Goal: Task Accomplishment & Management: Manage account settings

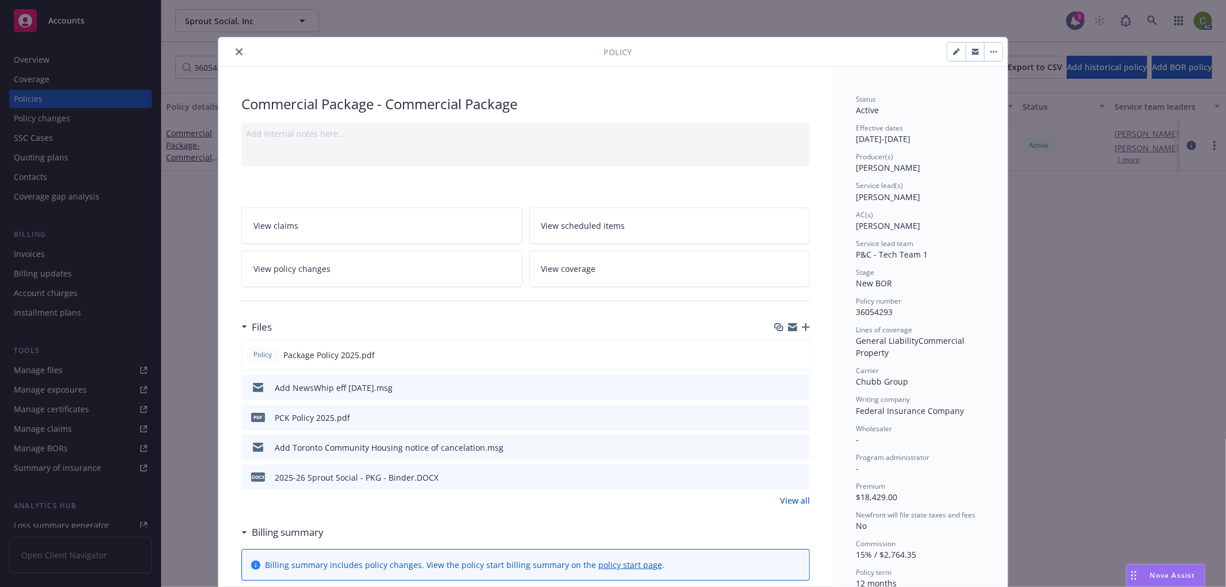
scroll to position [34, 0]
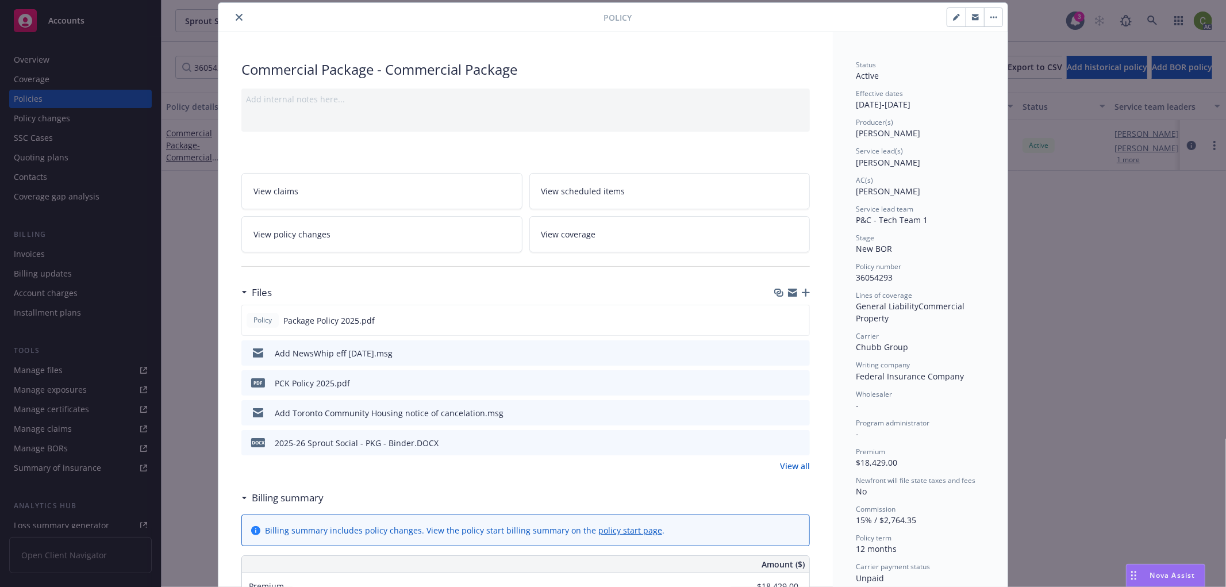
click at [233, 13] on button "close" at bounding box center [239, 17] width 14 height 14
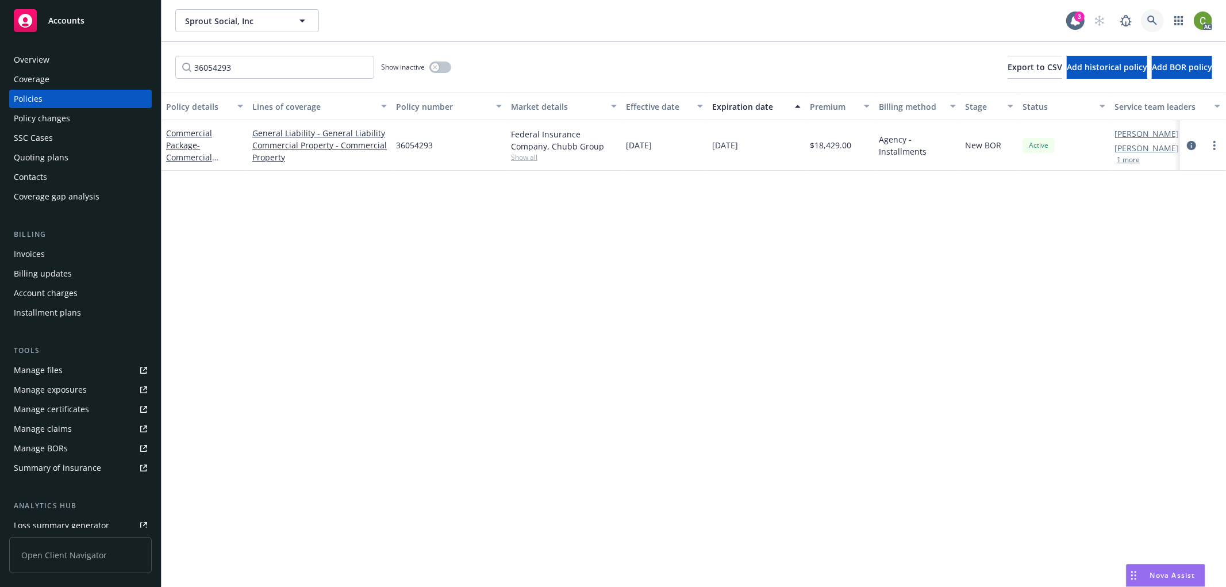
click at [1153, 20] on icon at bounding box center [1152, 21] width 10 height 10
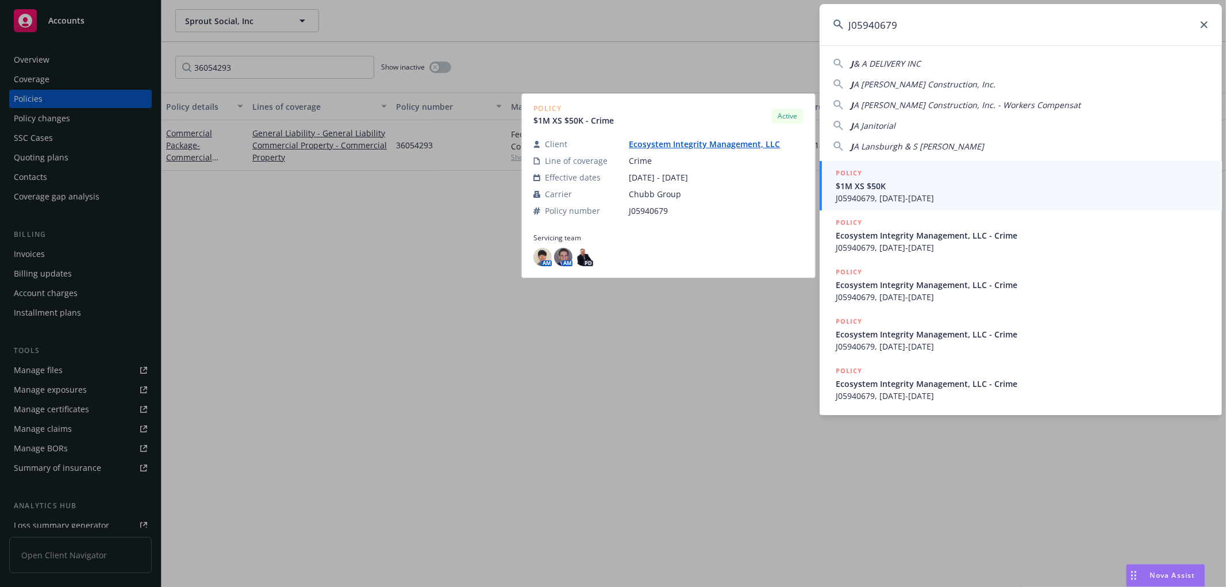
type input "J05940679"
click at [971, 196] on span "J05940679, [DATE]-[DATE]" at bounding box center [1022, 198] width 372 height 12
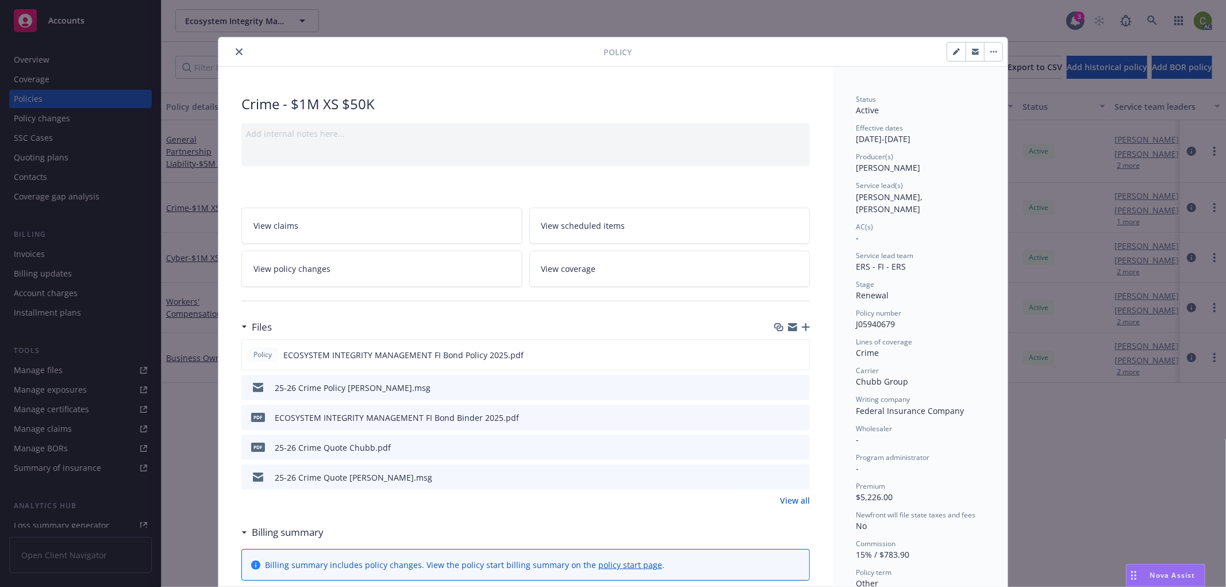
drag, startPoint x: 234, startPoint y: 49, endPoint x: 179, endPoint y: 187, distance: 149.1
click at [236, 48] on icon "close" at bounding box center [239, 51] width 7 height 7
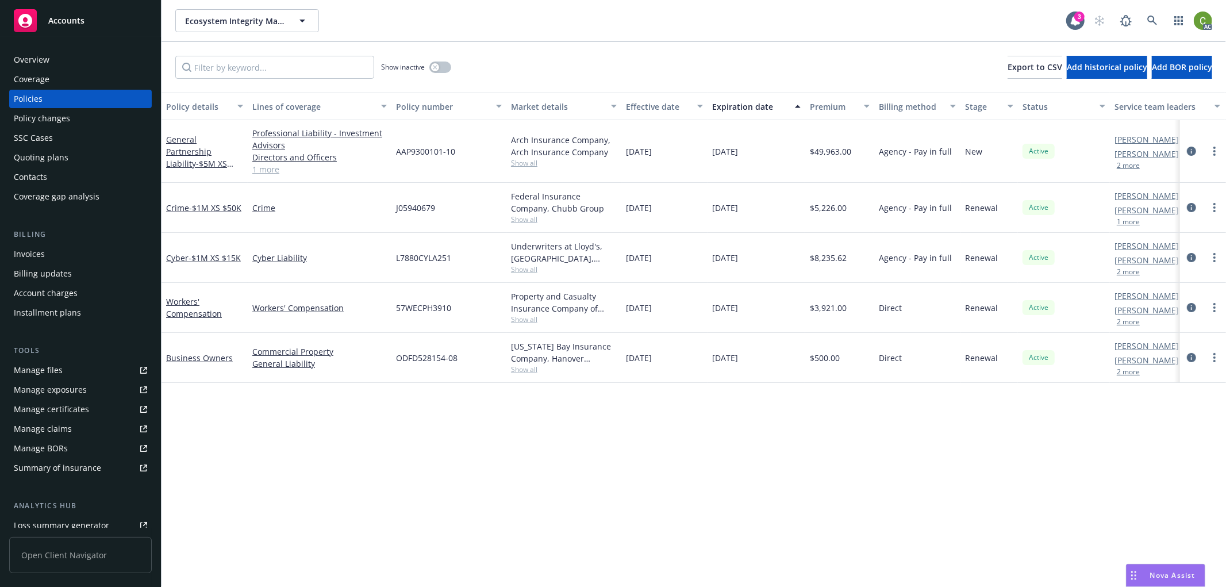
click at [68, 253] on div "Invoices" at bounding box center [80, 254] width 133 height 18
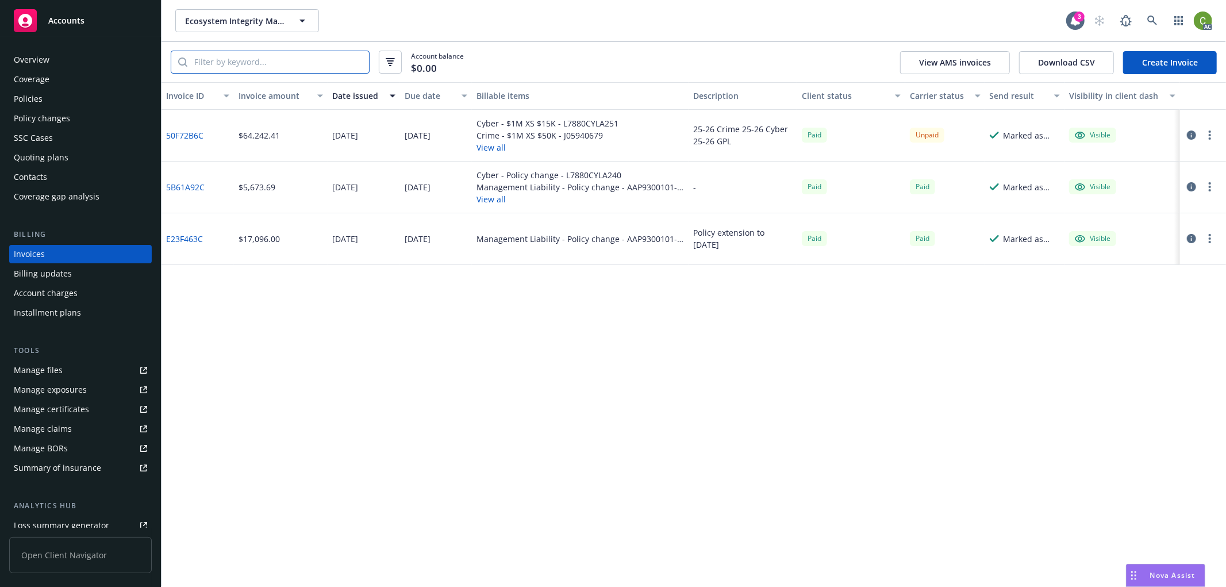
click at [285, 60] on input "search" at bounding box center [278, 62] width 182 height 22
paste input "J05940679"
type input "J05940679"
click at [1187, 135] on icon "button" at bounding box center [1191, 134] width 9 height 9
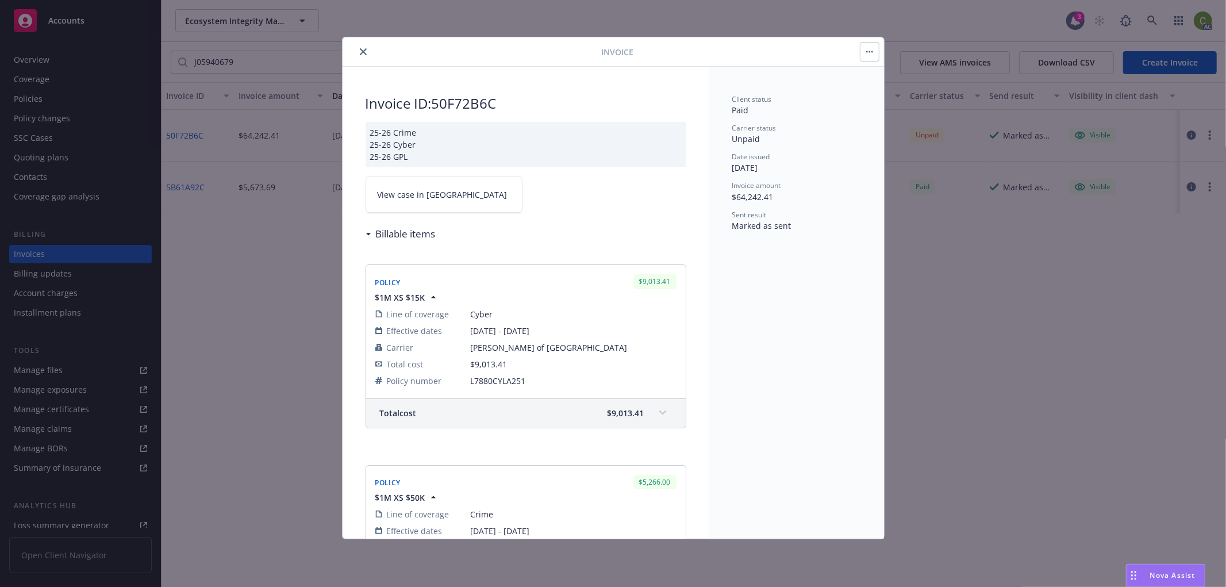
click at [424, 188] on span "View case in [GEOGRAPHIC_DATA]" at bounding box center [443, 194] width 130 height 12
click at [360, 52] on icon "close" at bounding box center [363, 51] width 7 height 7
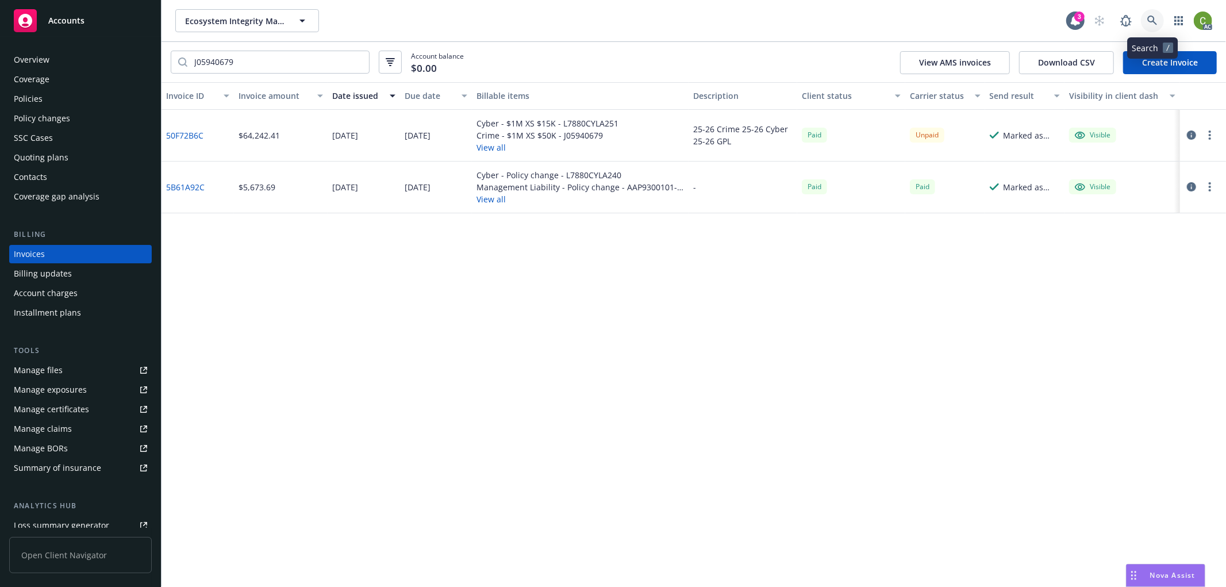
click at [1147, 23] on icon at bounding box center [1152, 21] width 10 height 10
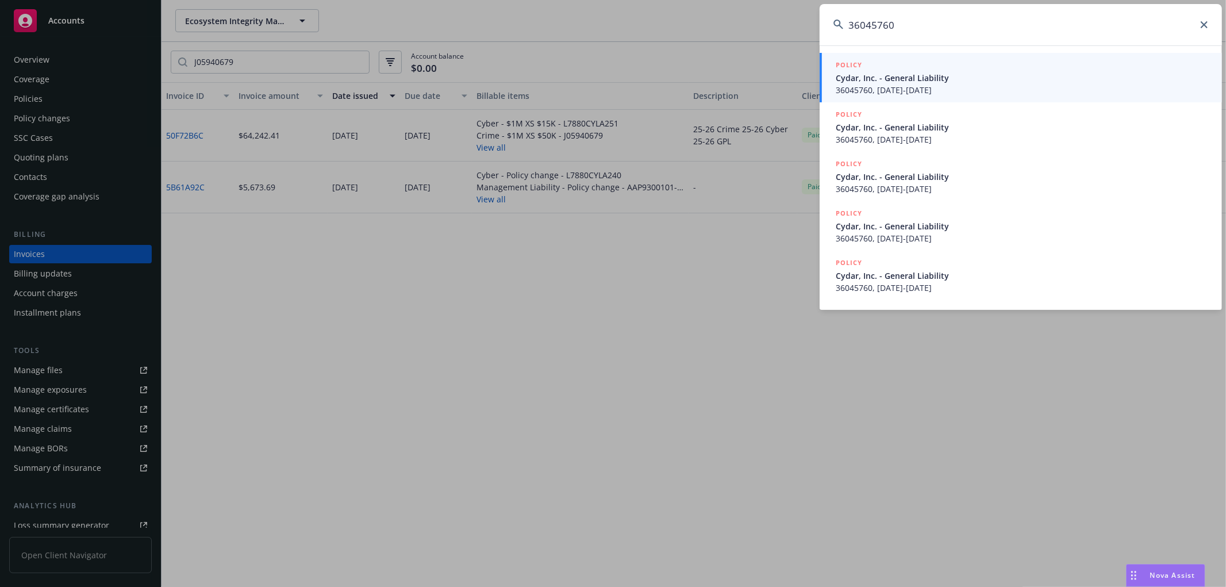
type input "36045760"
click at [950, 180] on span "Cydar, Inc. - General Liability" at bounding box center [1022, 177] width 372 height 12
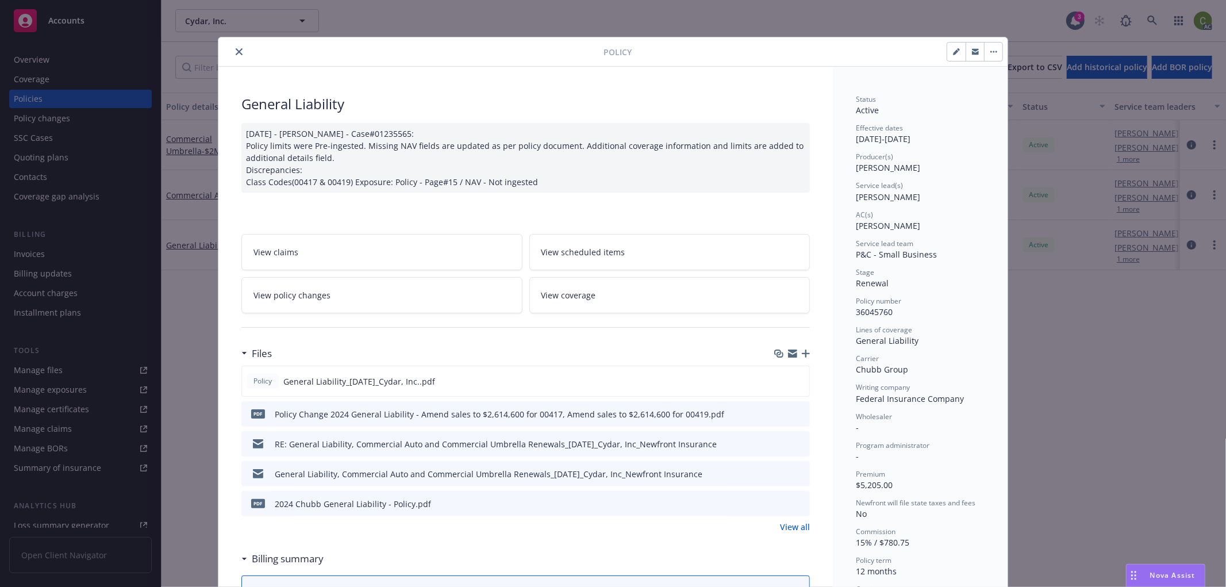
click at [232, 48] on button "close" at bounding box center [239, 52] width 14 height 14
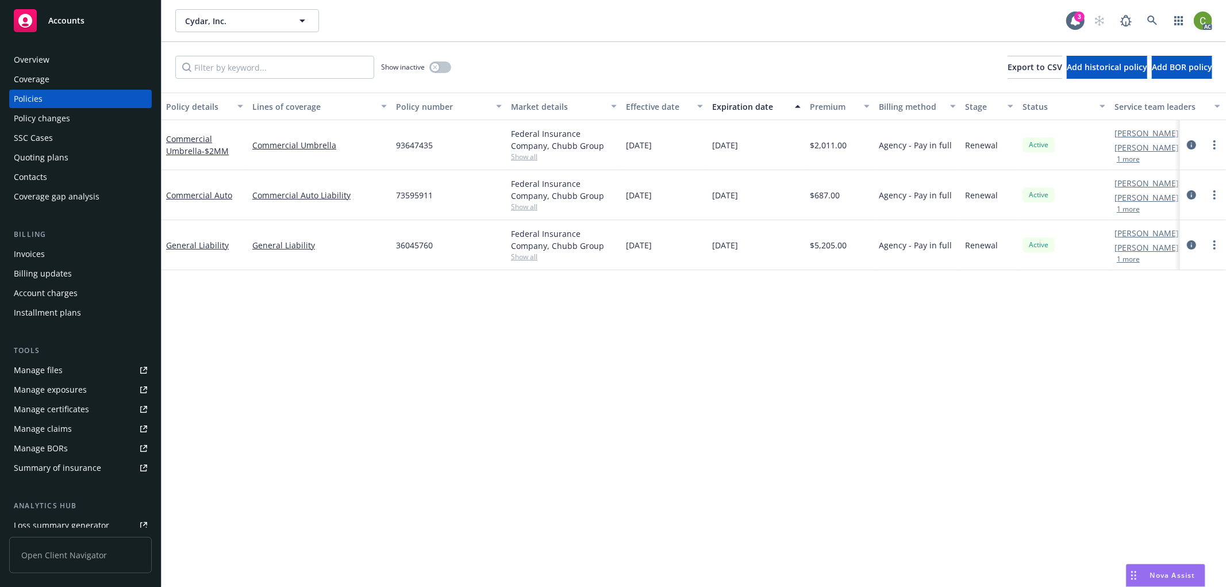
click at [74, 251] on div "Invoices" at bounding box center [80, 254] width 133 height 18
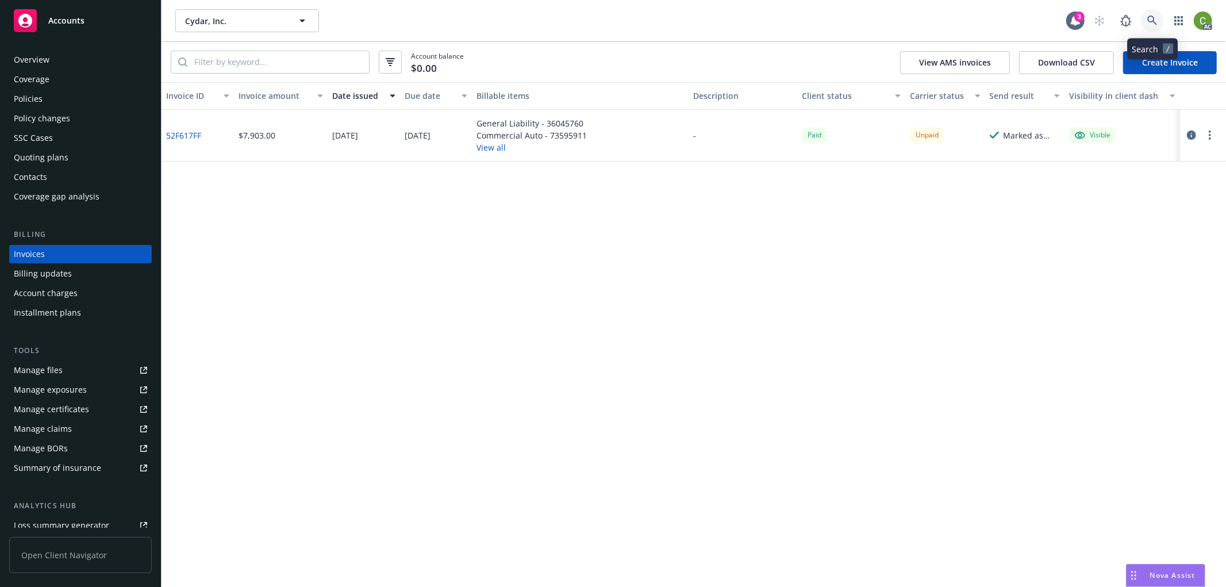
click at [1147, 21] on icon at bounding box center [1152, 21] width 10 height 10
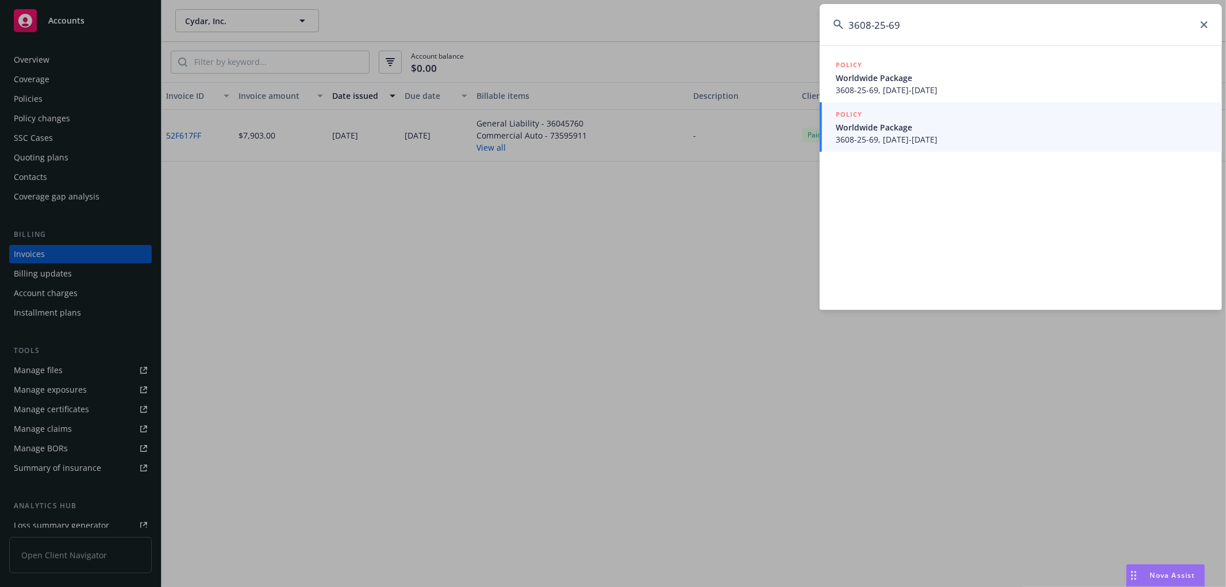
type input "3608-25-69"
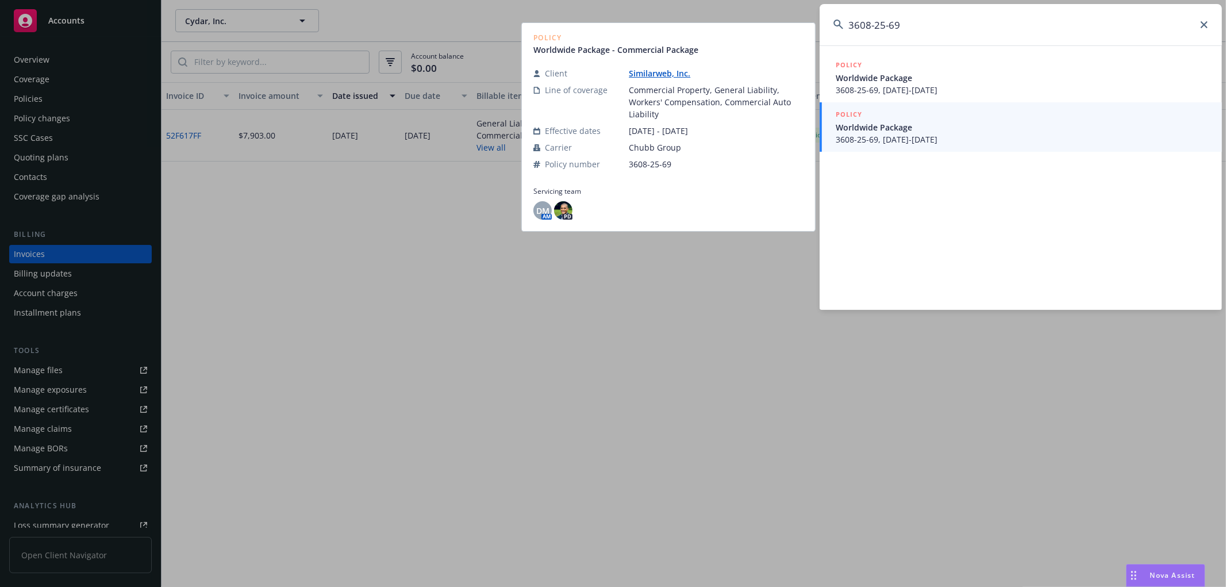
click at [972, 129] on span "Worldwide Package" at bounding box center [1022, 127] width 372 height 12
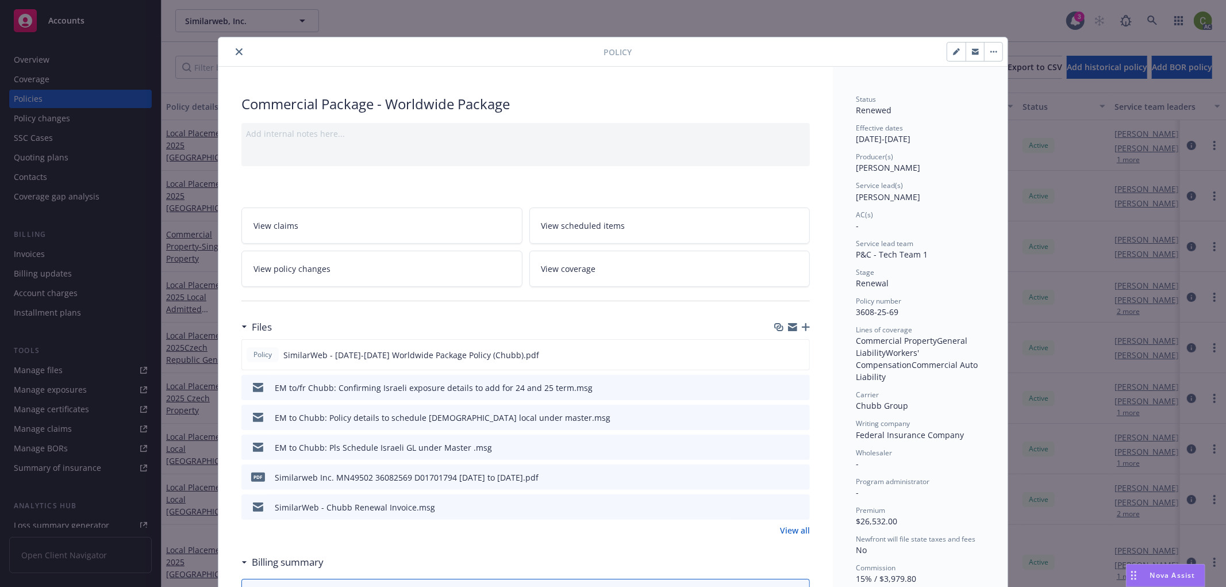
click at [315, 272] on span "View policy changes" at bounding box center [291, 269] width 77 height 12
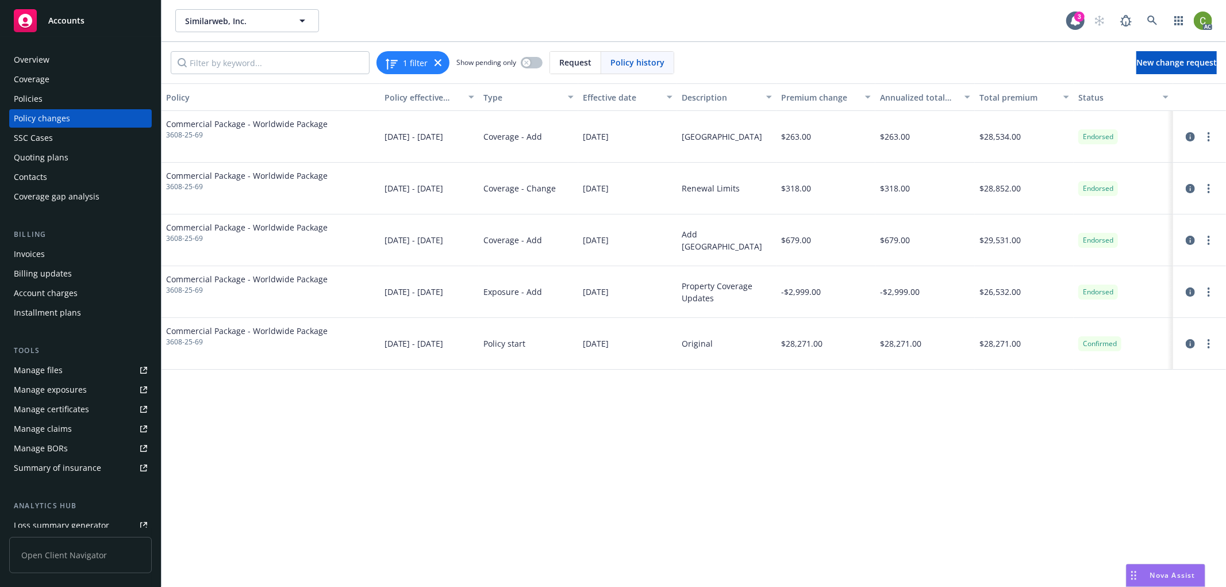
click at [106, 253] on div "Invoices" at bounding box center [80, 254] width 133 height 18
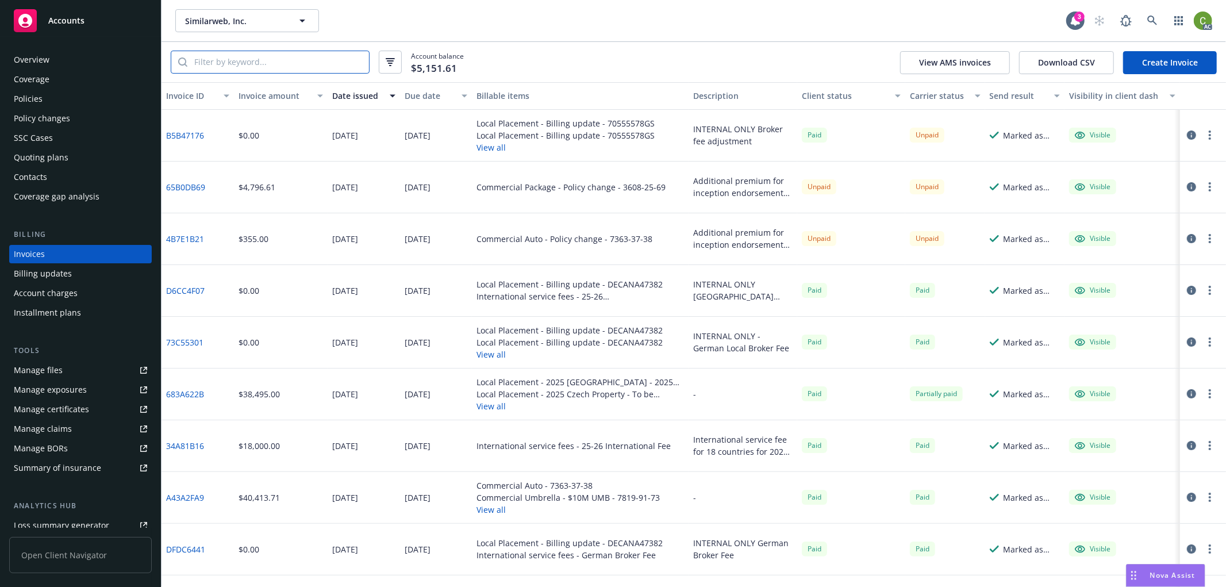
click at [352, 69] on input "search" at bounding box center [278, 62] width 182 height 22
paste input "3608-25-69"
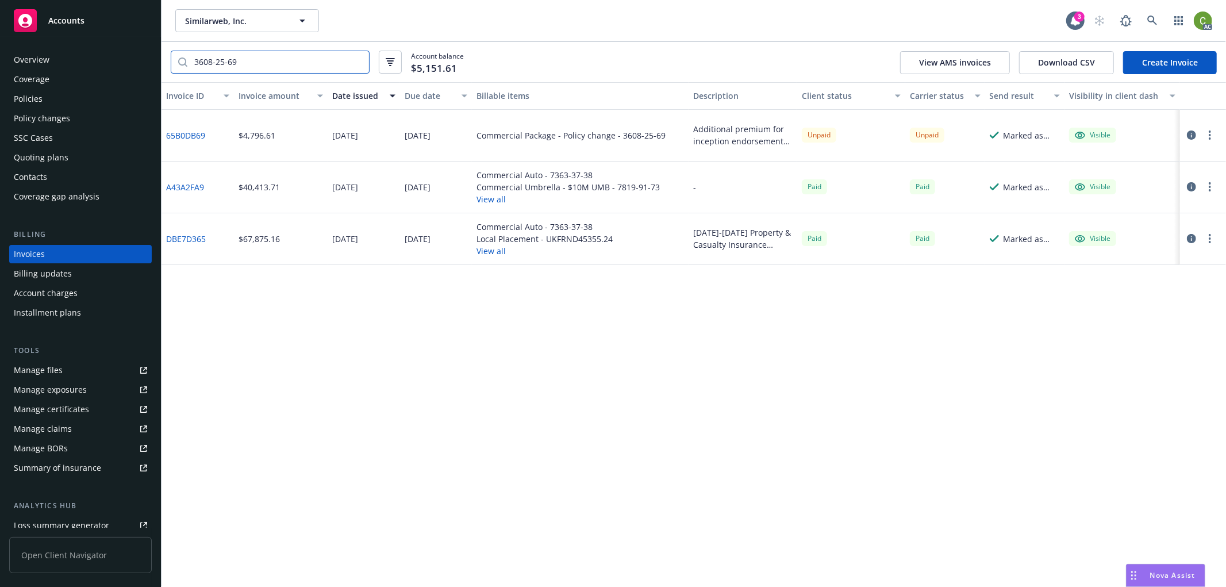
type input "3608-25-69"
click at [194, 236] on link "DBE7D365" at bounding box center [186, 239] width 40 height 12
click at [60, 104] on div "Policies" at bounding box center [80, 99] width 133 height 18
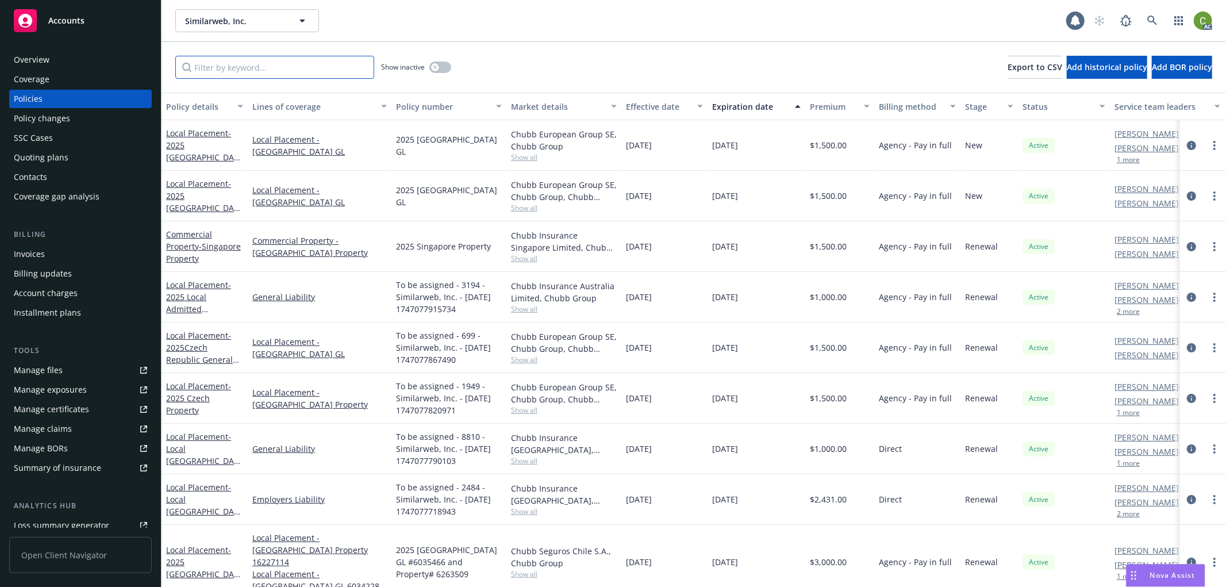
click at [261, 70] on input "Filter by keyword..." at bounding box center [274, 67] width 199 height 23
click at [336, 71] on input "Filter by keyword..." at bounding box center [274, 67] width 199 height 23
click at [286, 68] on input "Filter by keyword..." at bounding box center [274, 67] width 199 height 23
paste input "3608-25-69"
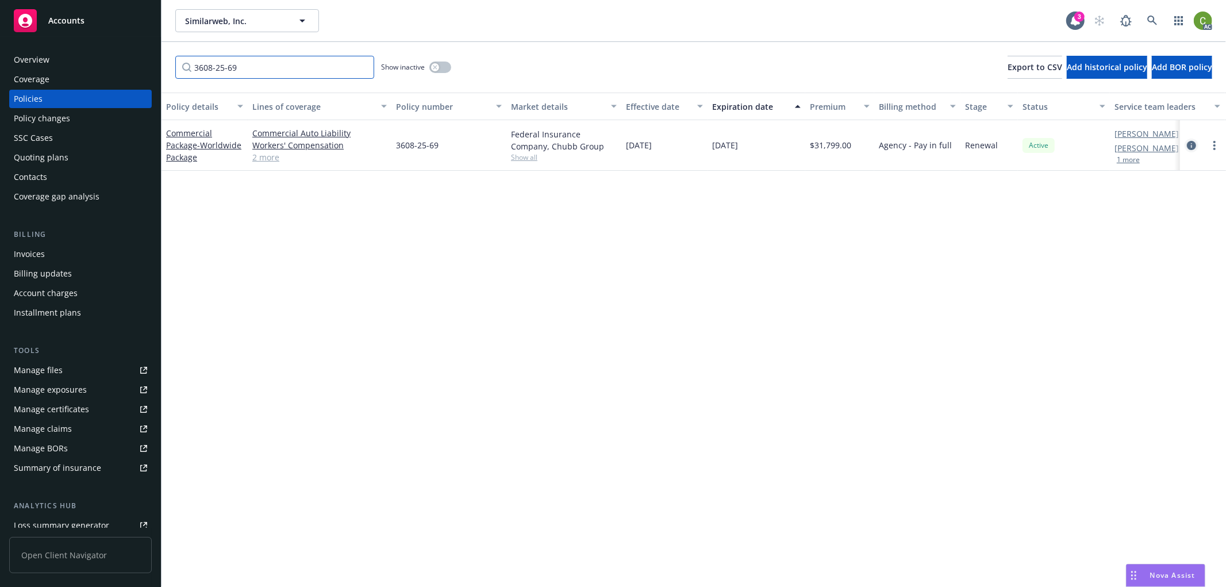
type input "3608-25-69"
drag, startPoint x: 1193, startPoint y: 145, endPoint x: 862, endPoint y: 268, distance: 352.9
click at [1193, 144] on icon "circleInformation" at bounding box center [1191, 145] width 9 height 9
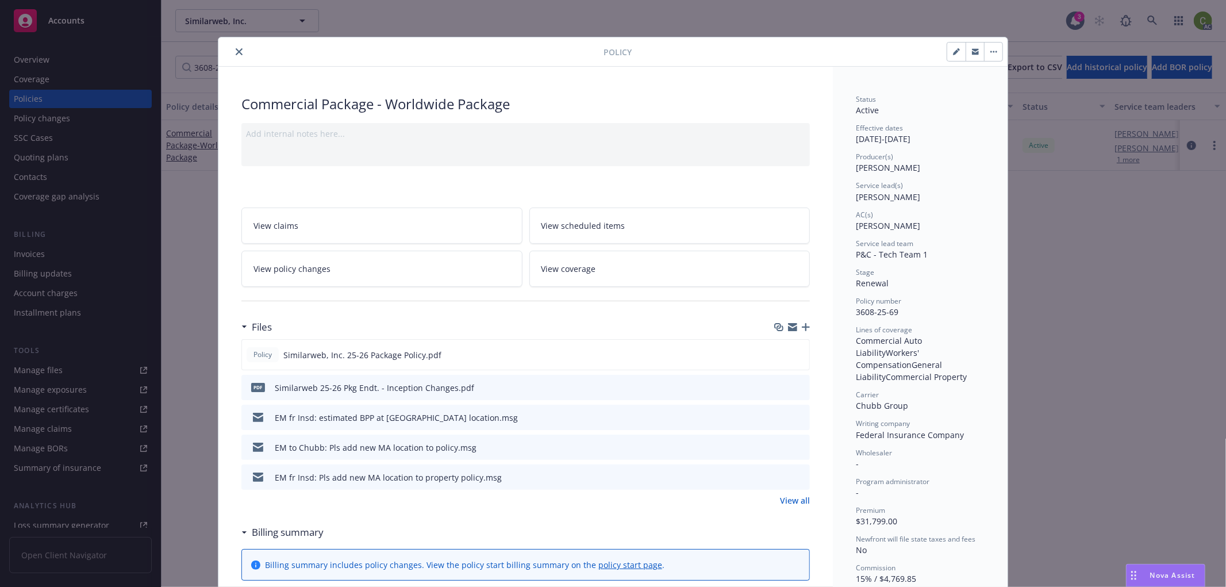
drag, startPoint x: 382, startPoint y: 266, endPoint x: 619, endPoint y: 299, distance: 239.0
click at [382, 265] on link "View policy changes" at bounding box center [381, 269] width 281 height 36
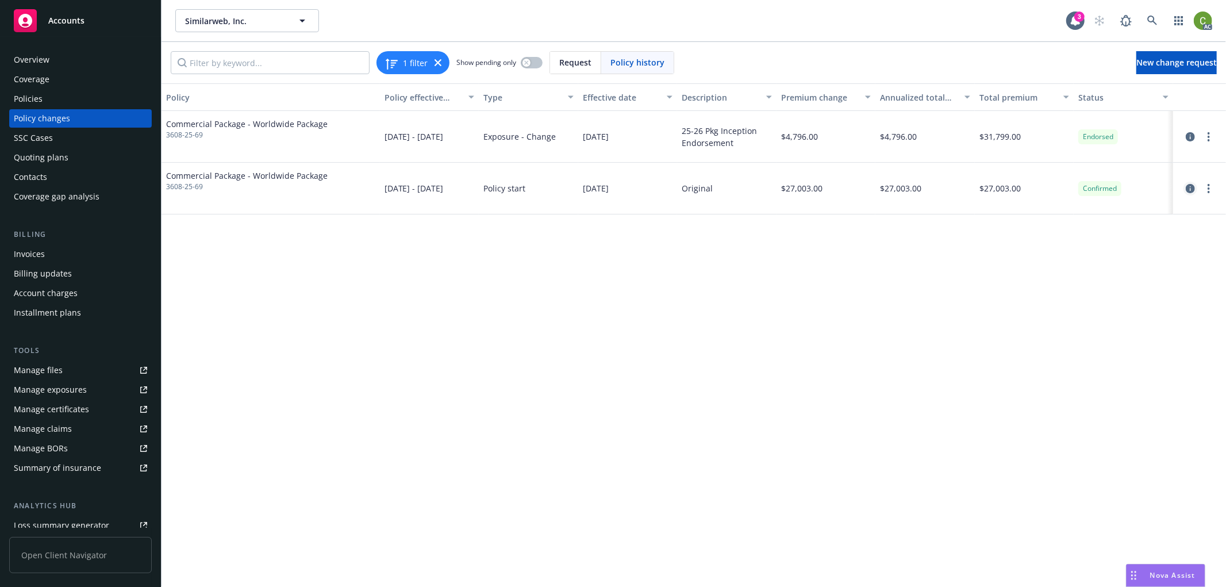
click at [1186, 191] on icon "circleInformation" at bounding box center [1190, 188] width 9 height 9
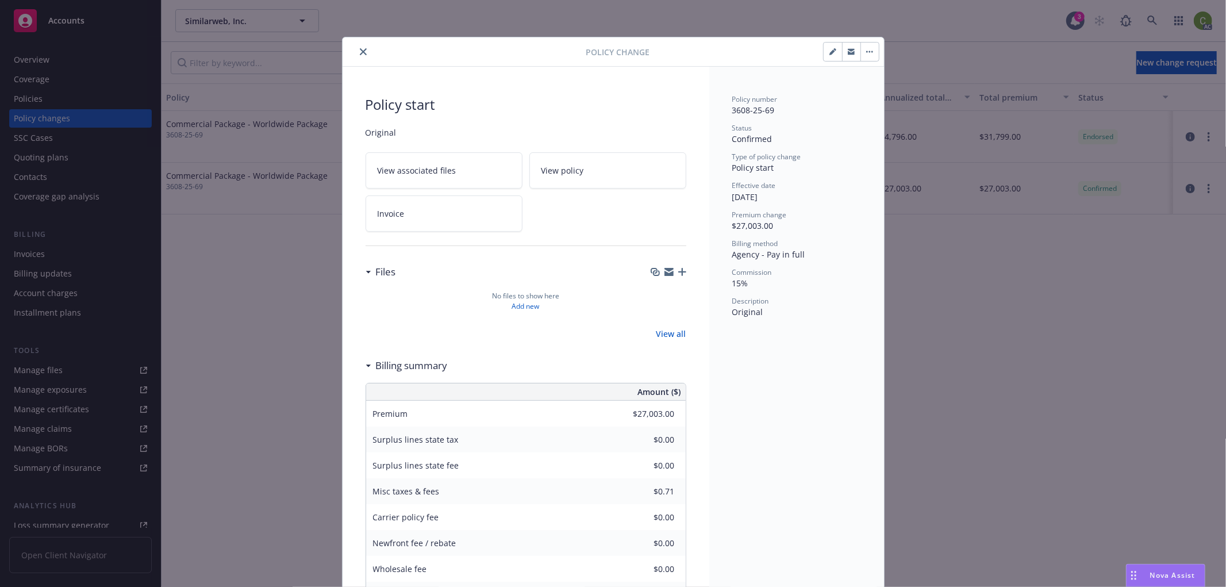
click at [356, 48] on button "close" at bounding box center [363, 52] width 14 height 14
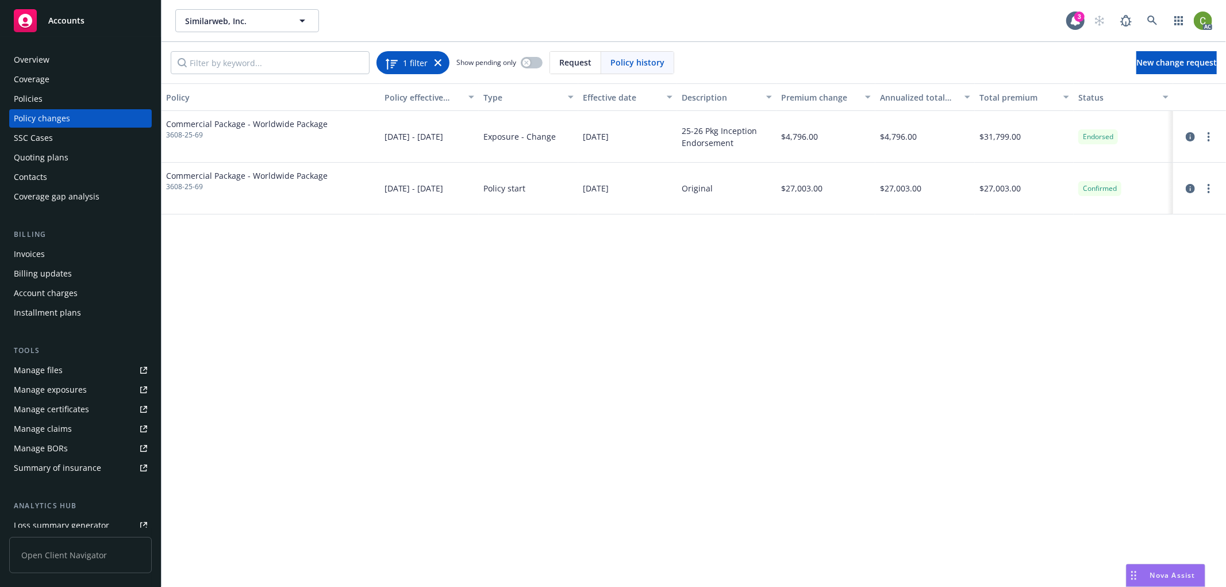
click at [437, 62] on icon at bounding box center [437, 62] width 7 height 7
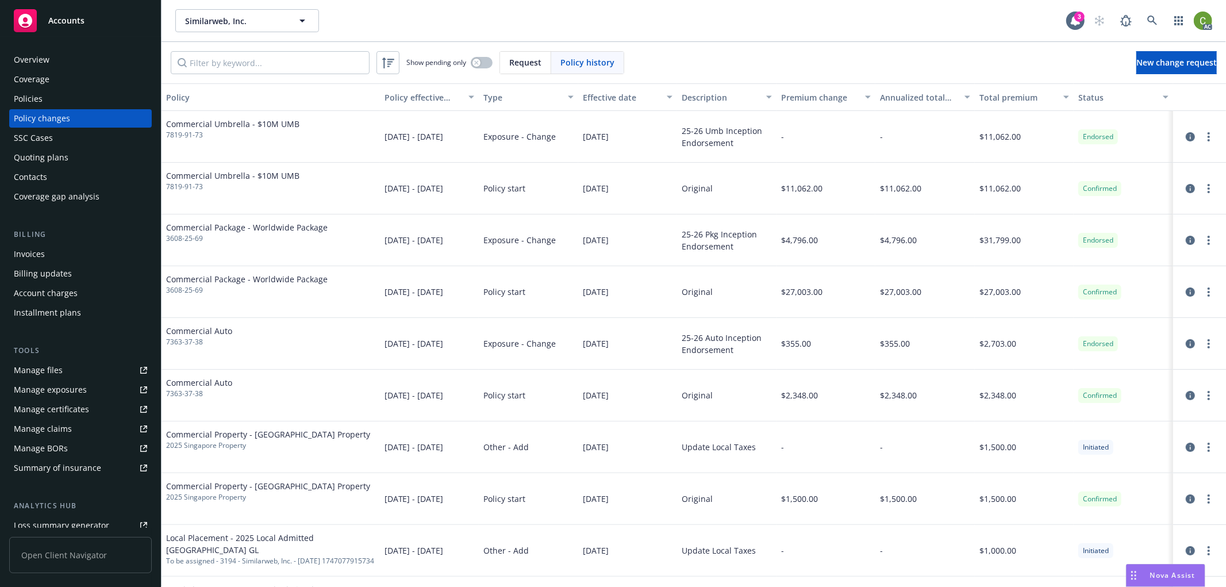
click at [85, 97] on div "Policies" at bounding box center [80, 99] width 133 height 18
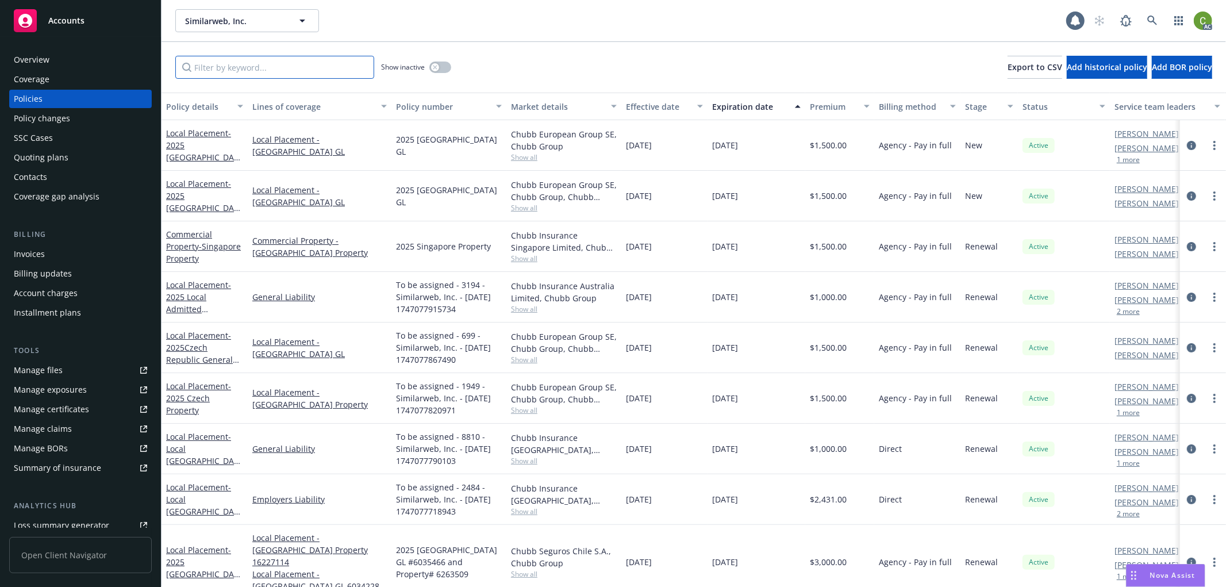
click at [226, 66] on input "Filter by keyword..." at bounding box center [274, 67] width 199 height 23
paste input "3608-25-69"
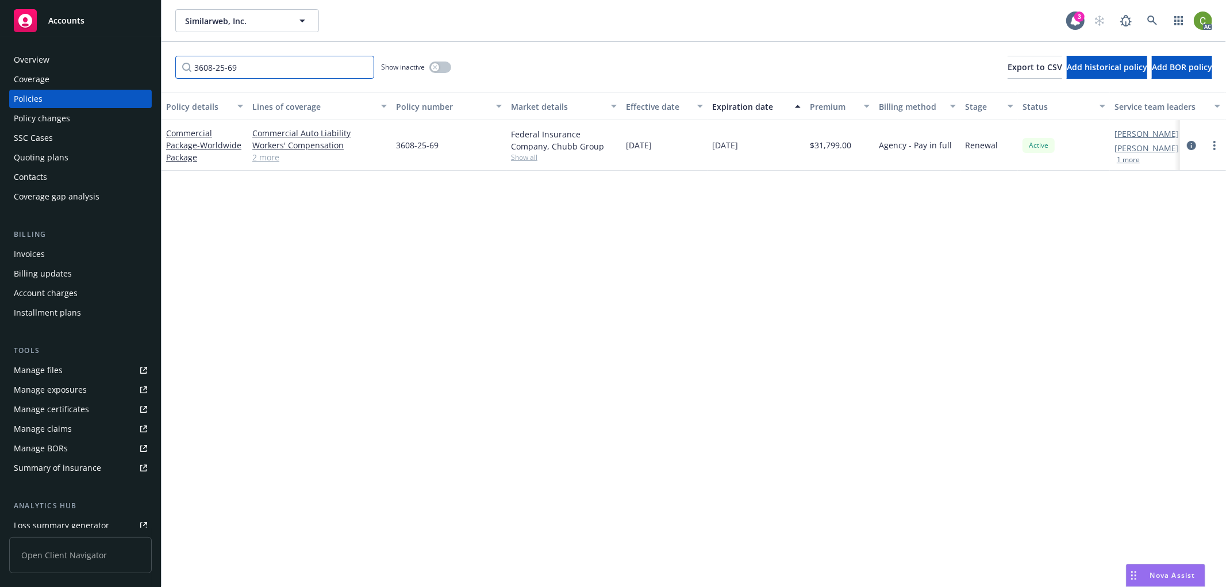
type input "3608-25-69"
click at [435, 67] on icon "button" at bounding box center [435, 67] width 4 height 4
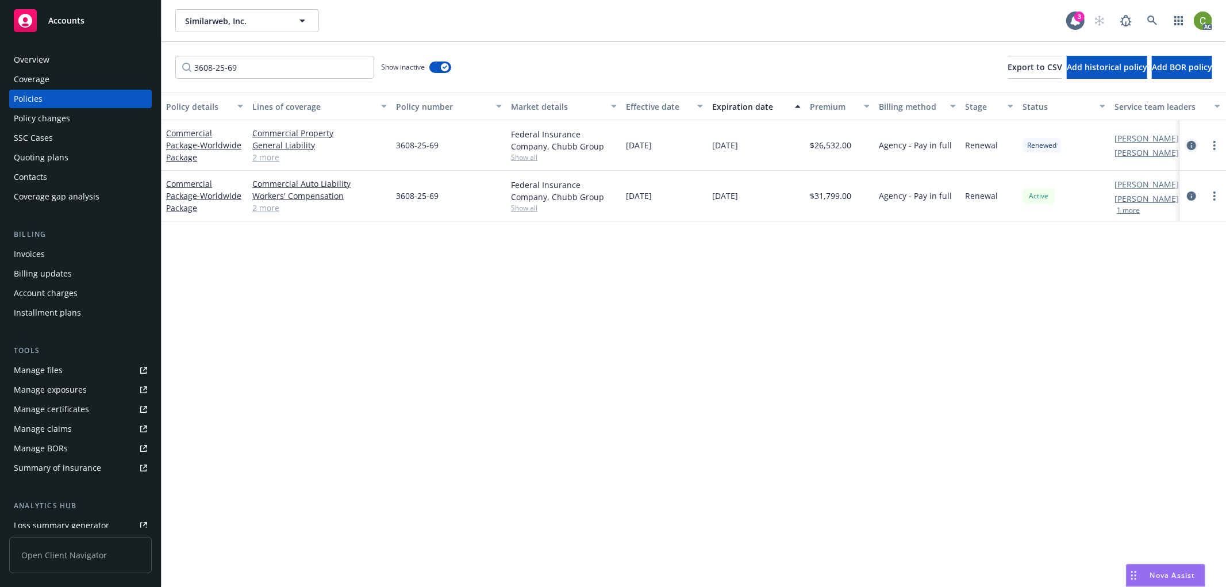
click at [1192, 141] on icon "circleInformation" at bounding box center [1191, 145] width 9 height 9
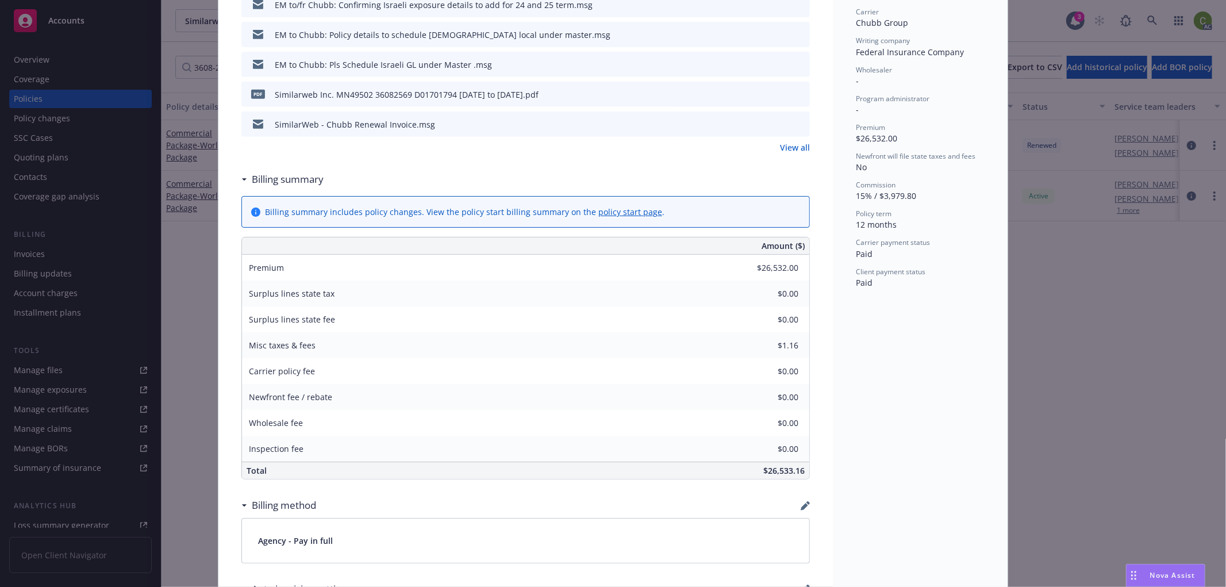
scroll to position [64, 0]
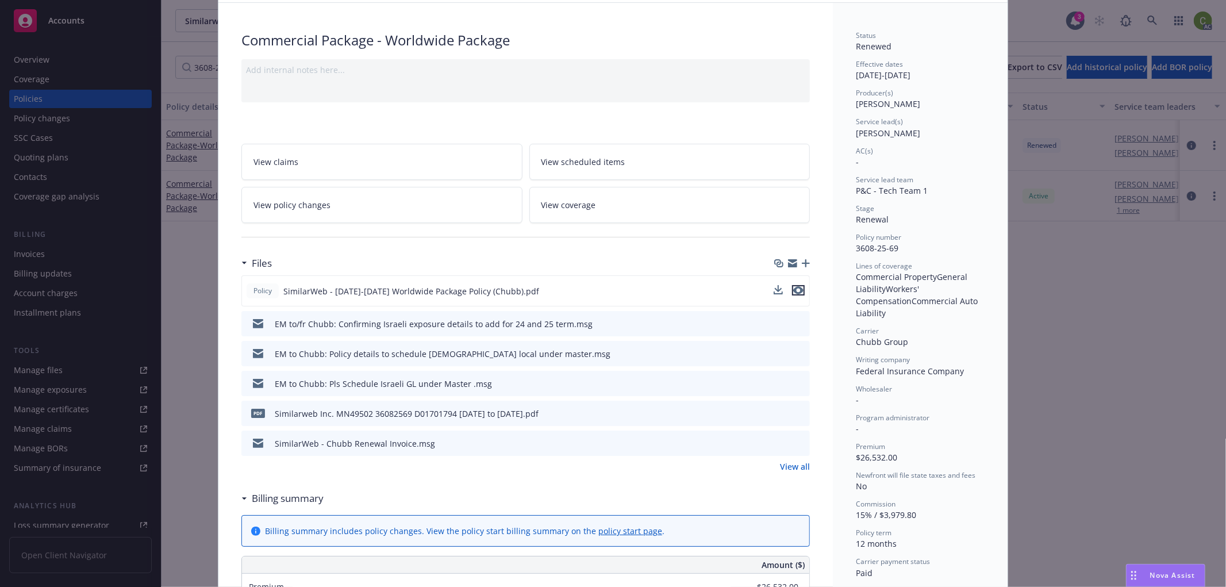
click at [794, 288] on icon "preview file" at bounding box center [798, 290] width 10 height 8
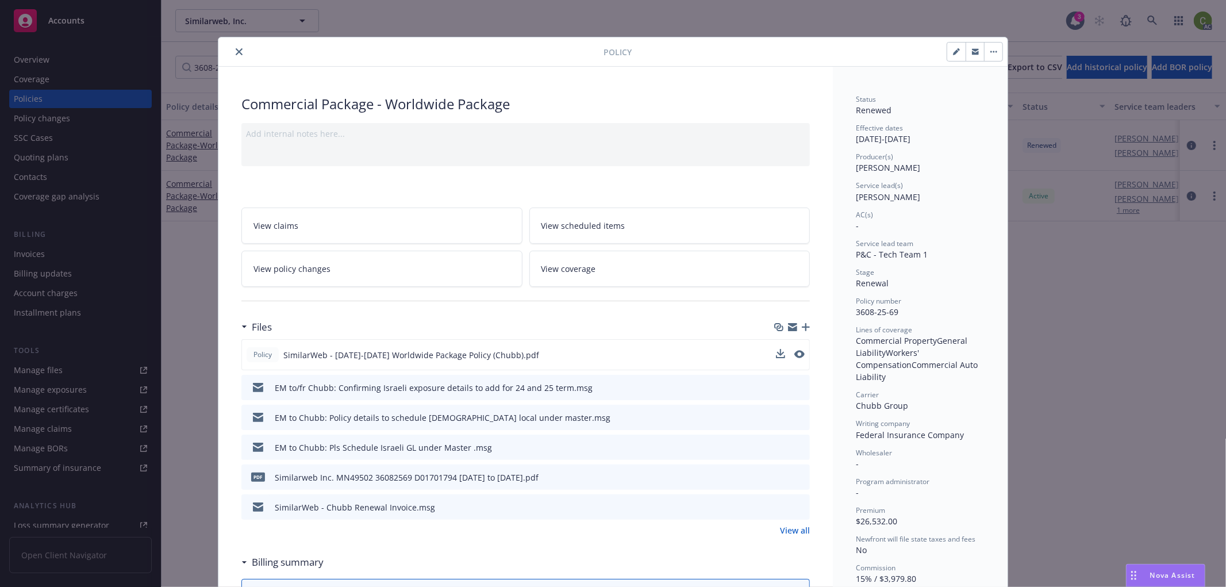
drag, startPoint x: 236, startPoint y: 52, endPoint x: 241, endPoint y: 55, distance: 5.9
click at [236, 51] on icon "close" at bounding box center [239, 51] width 7 height 7
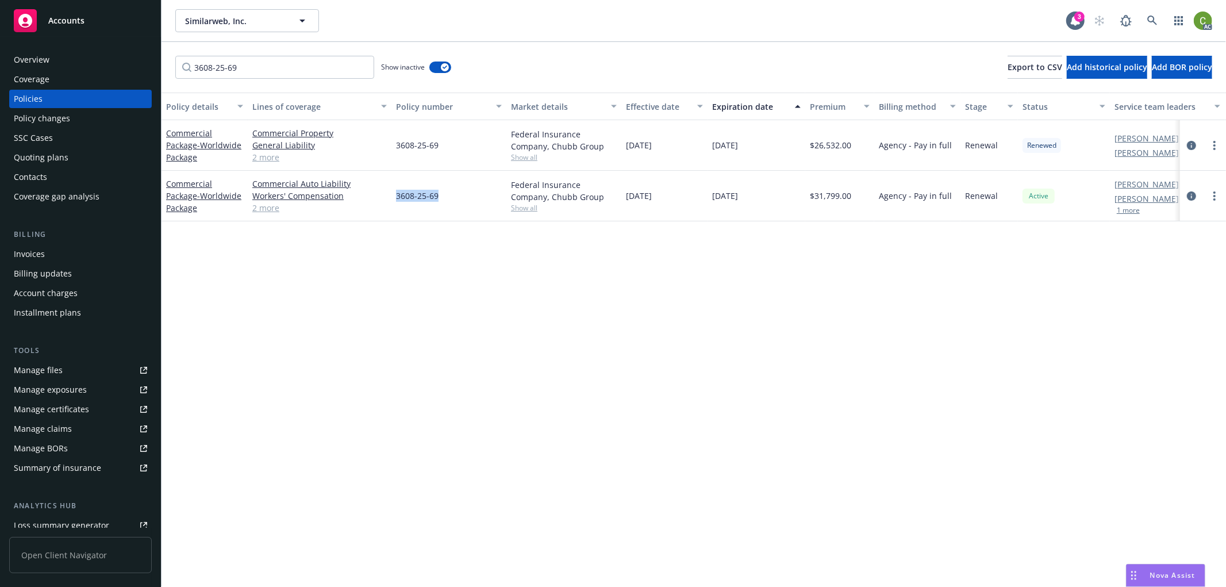
drag, startPoint x: 392, startPoint y: 205, endPoint x: 449, endPoint y: 203, distance: 56.3
click at [449, 203] on div "3608-25-69" at bounding box center [448, 196] width 115 height 51
copy span "3608-25-69"
click at [1188, 143] on icon "circleInformation" at bounding box center [1191, 145] width 9 height 9
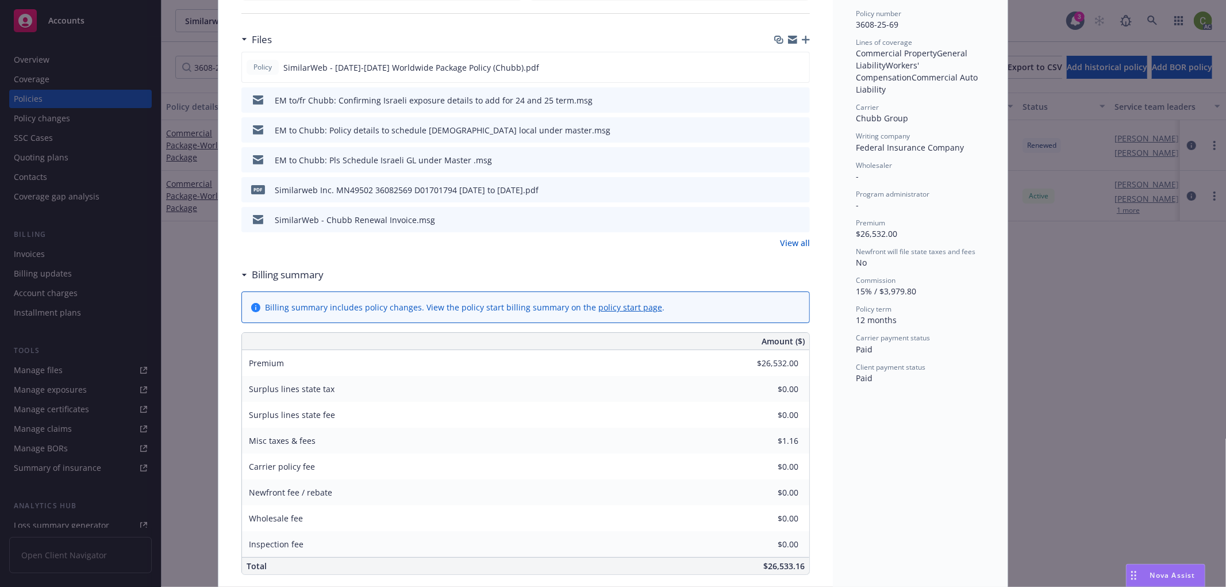
scroll to position [481, 0]
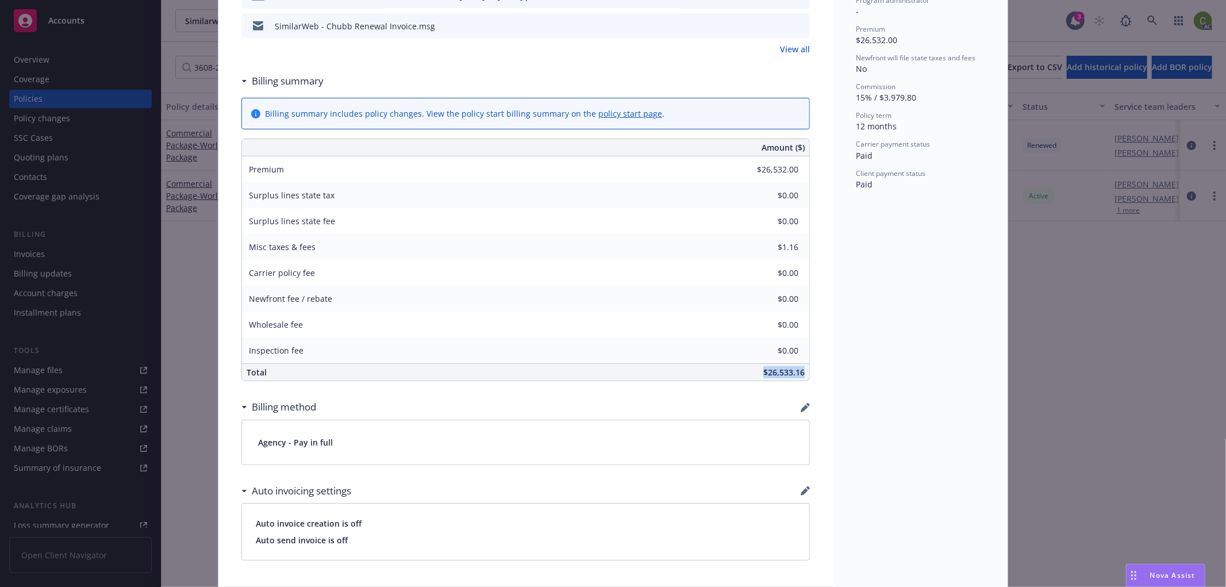
drag, startPoint x: 765, startPoint y: 374, endPoint x: 803, endPoint y: 374, distance: 37.9
click at [803, 374] on div "$26,533.16" at bounding box center [611, 372] width 395 height 17
copy span "$26,533.16"
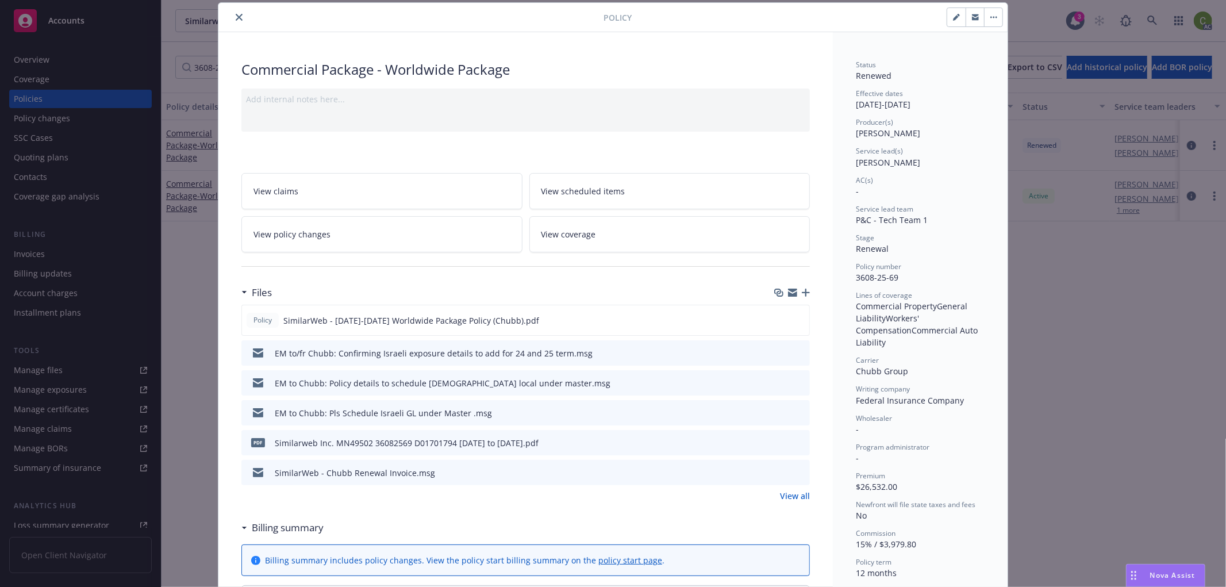
scroll to position [0, 0]
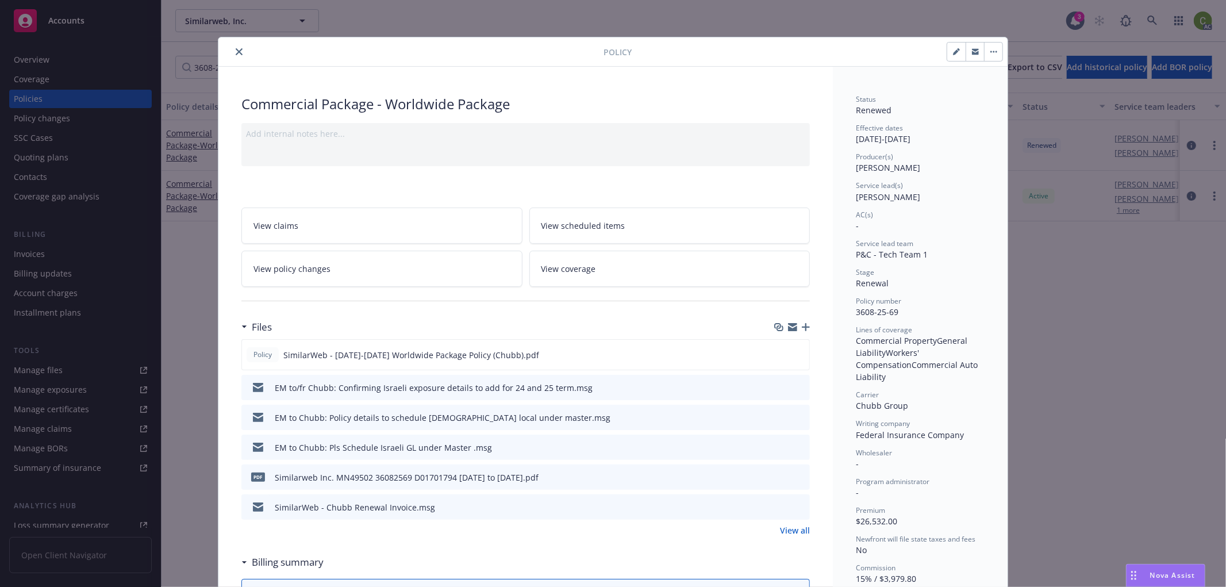
click at [238, 53] on button "close" at bounding box center [239, 52] width 14 height 14
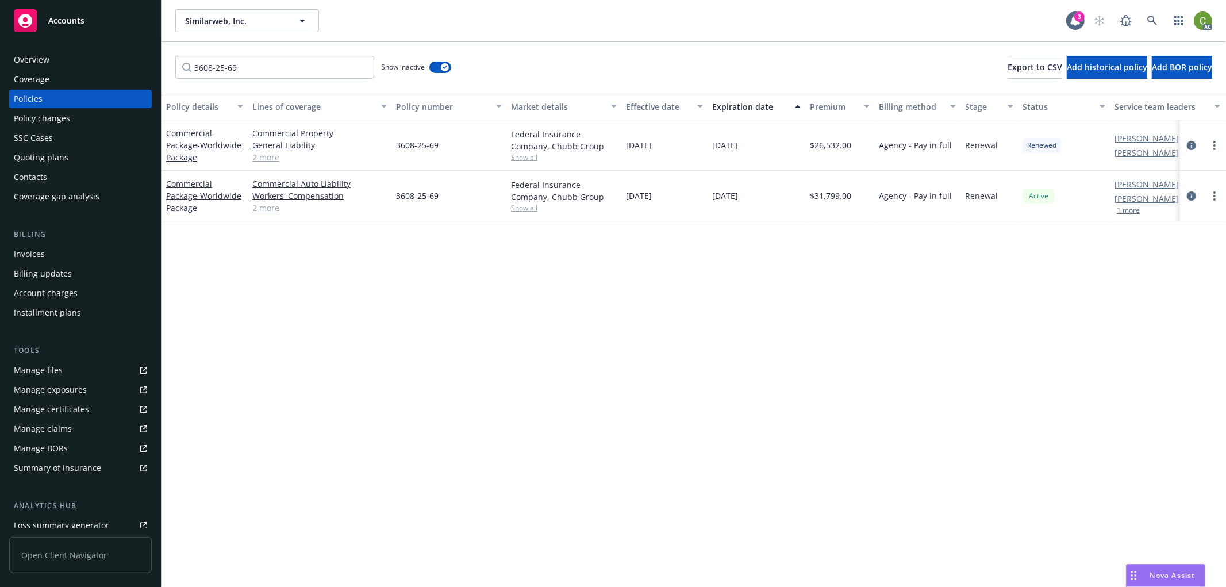
click at [1164, 18] on div "AC" at bounding box center [1150, 20] width 124 height 23
click at [1151, 25] on link at bounding box center [1152, 20] width 23 height 23
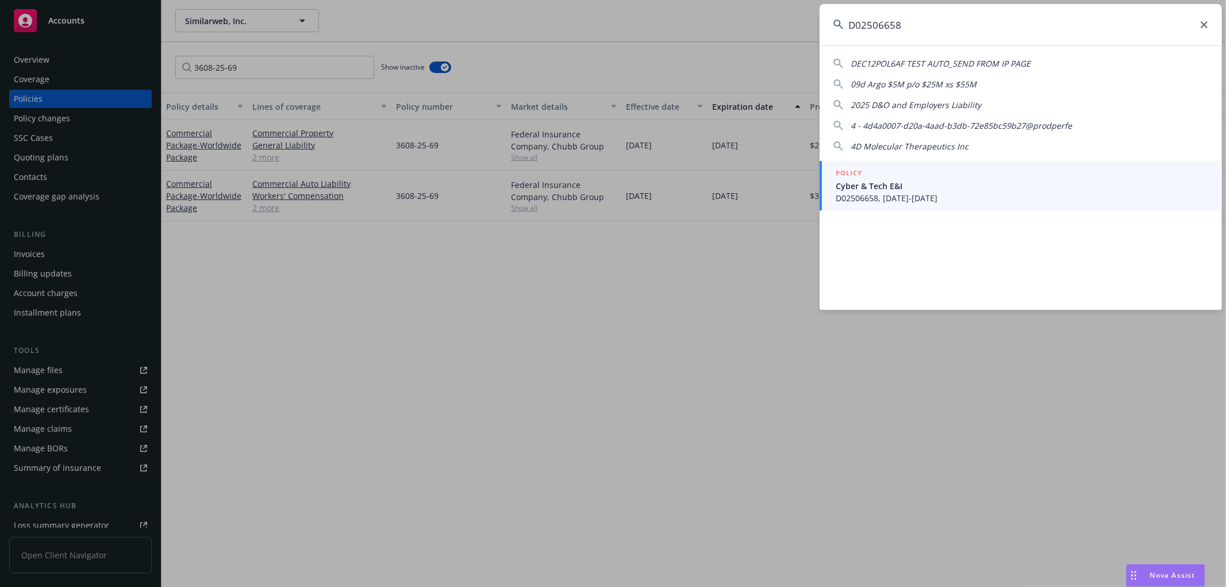
type input "D02506658"
click at [936, 193] on span "D02506658, [DATE]-[DATE]" at bounding box center [1022, 198] width 372 height 12
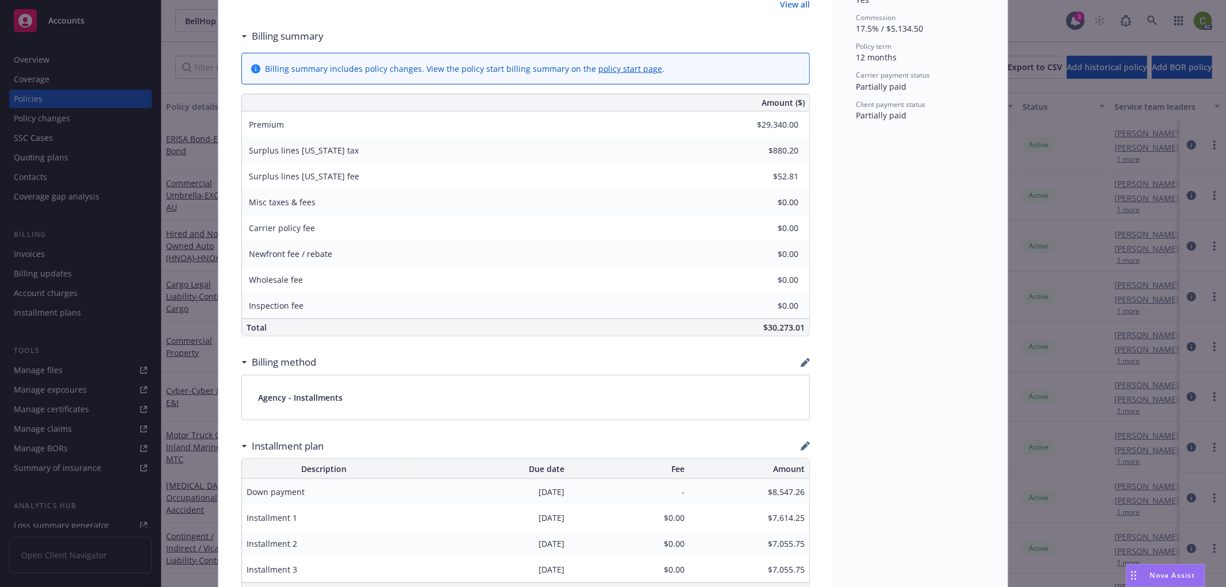
scroll to position [702, 0]
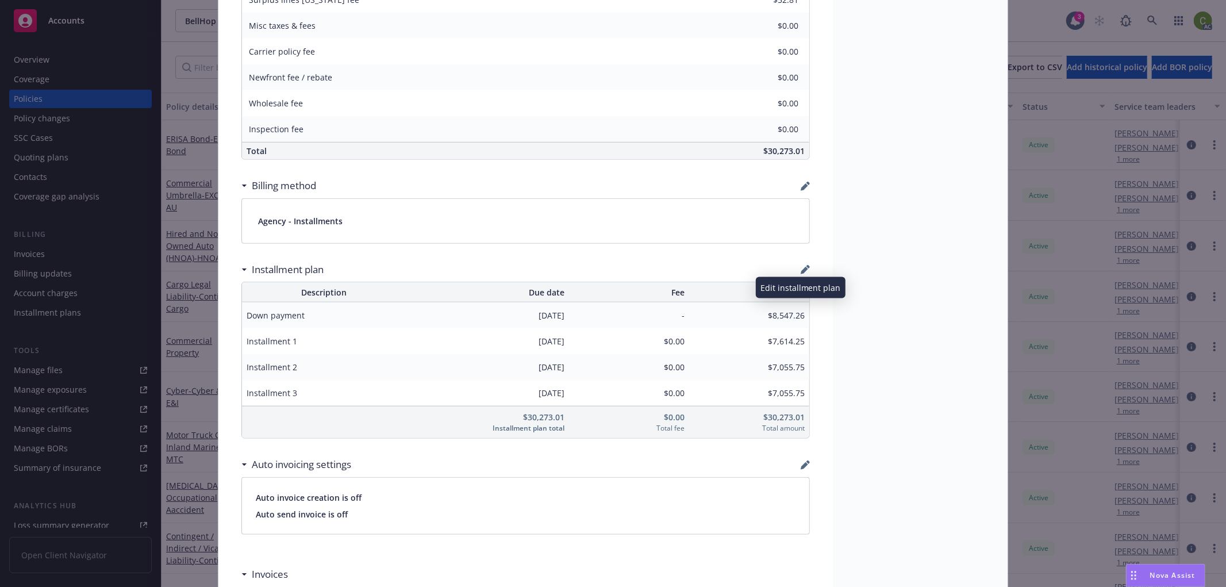
click at [800, 271] on icon "button" at bounding box center [803, 270] width 7 height 7
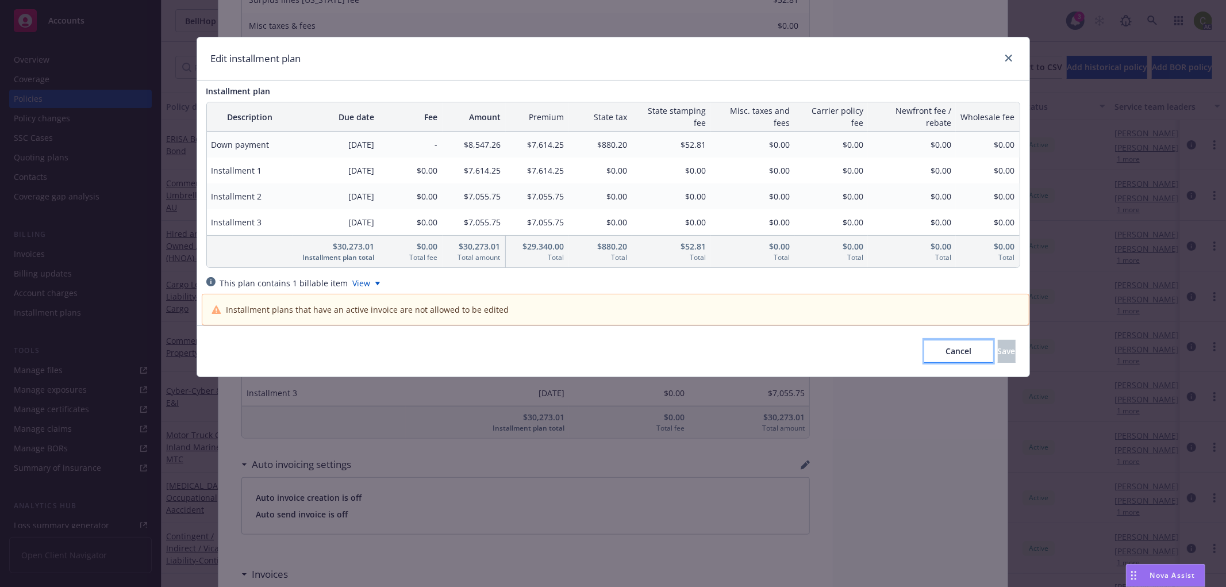
click at [945, 351] on span "Cancel" at bounding box center [958, 350] width 26 height 11
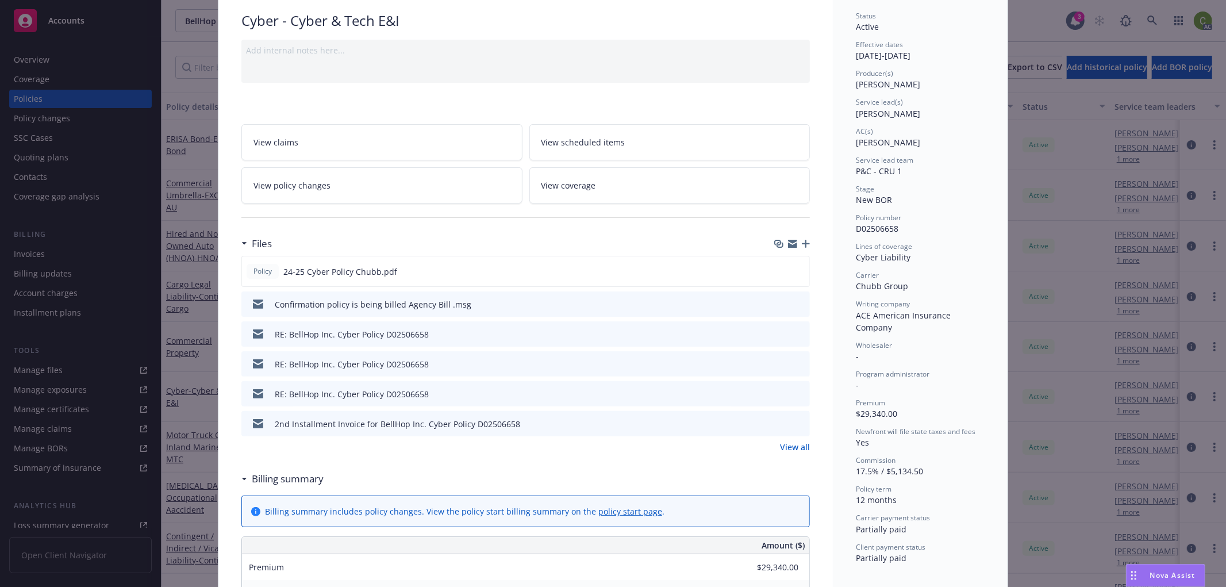
scroll to position [0, 0]
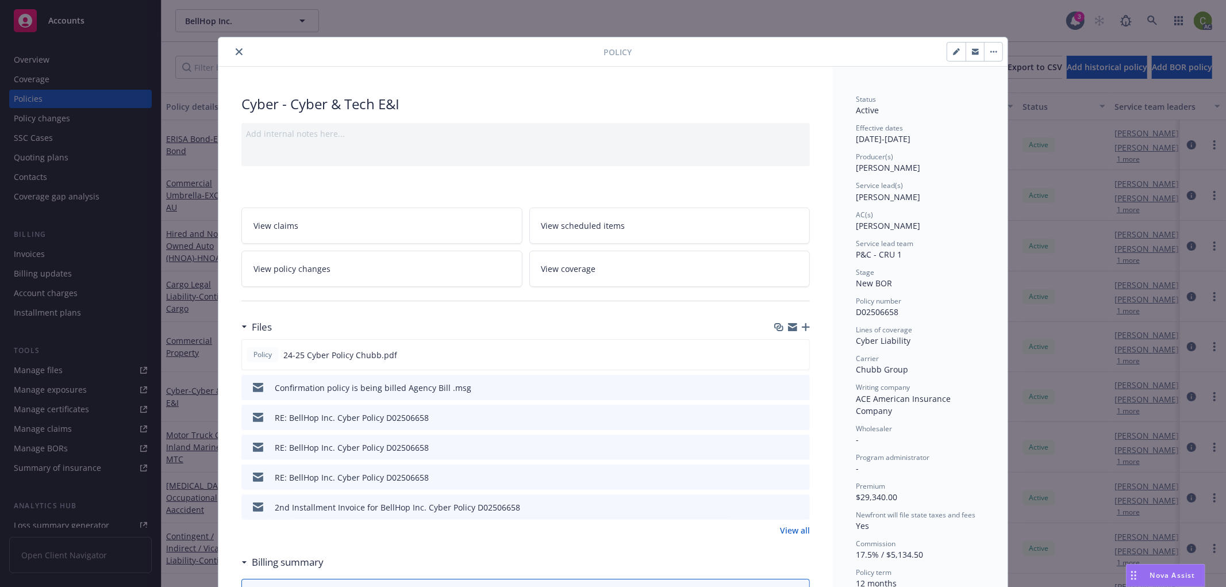
drag, startPoint x: 232, startPoint y: 49, endPoint x: 992, endPoint y: 152, distance: 767.8
click at [236, 48] on icon "close" at bounding box center [239, 51] width 7 height 7
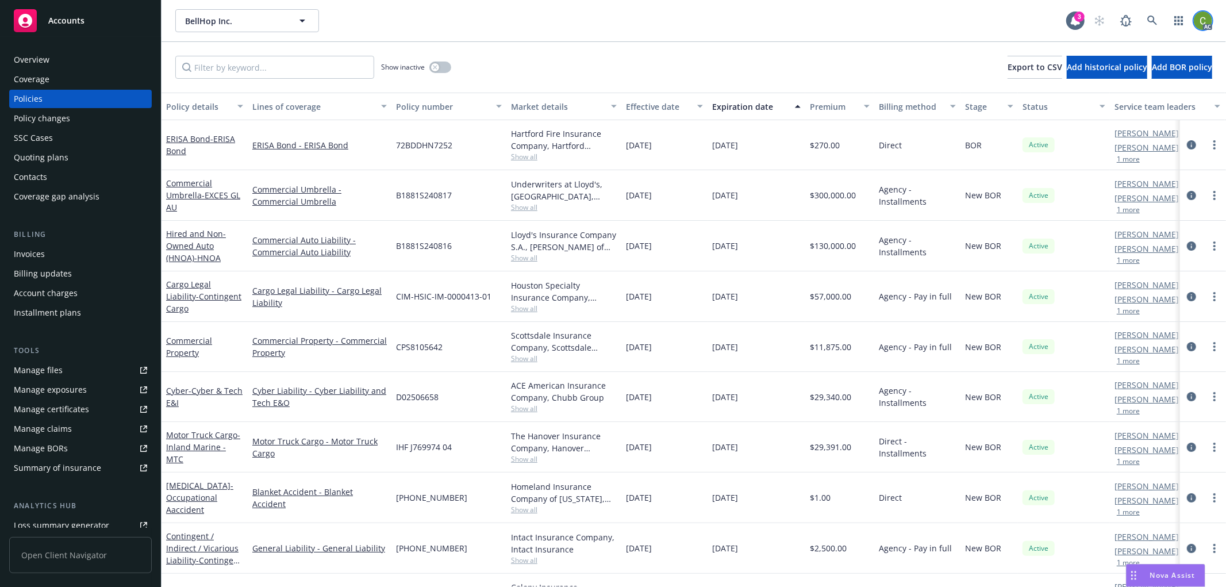
click at [1203, 16] on img at bounding box center [1203, 20] width 18 height 18
click at [1153, 49] on link "Log out" at bounding box center [1154, 51] width 115 height 23
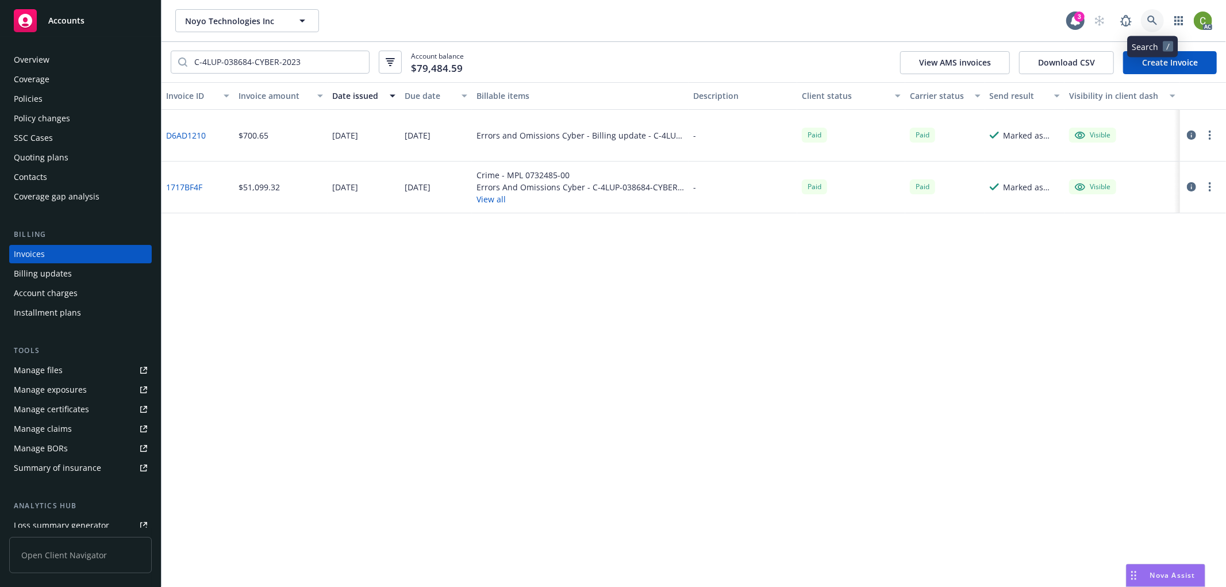
click at [1148, 20] on icon at bounding box center [1152, 21] width 10 height 10
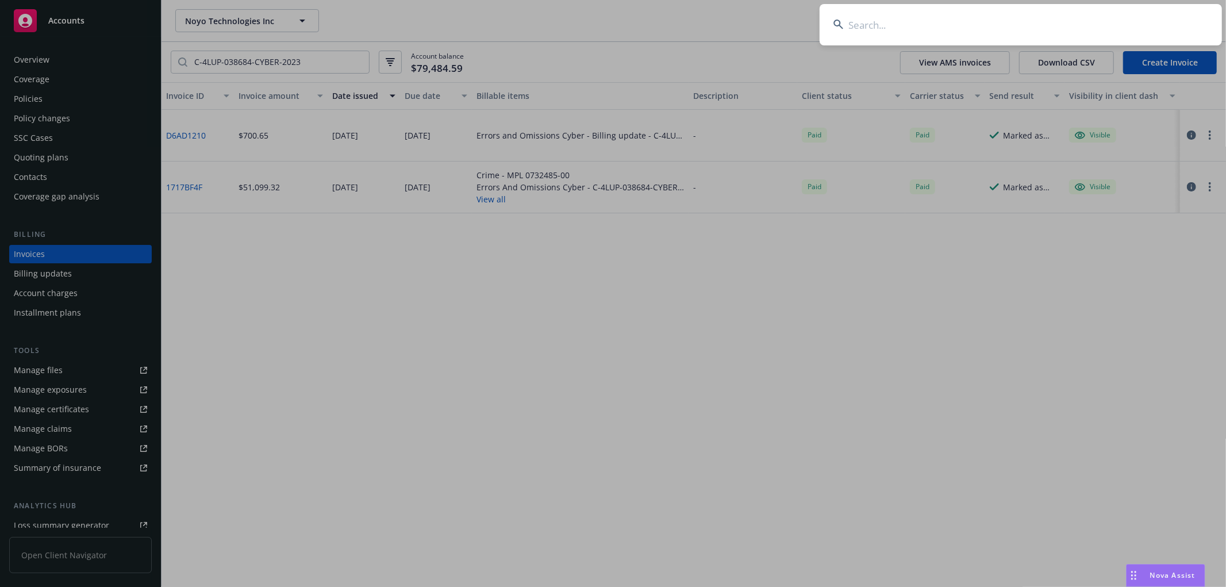
type input "7818-51-95"
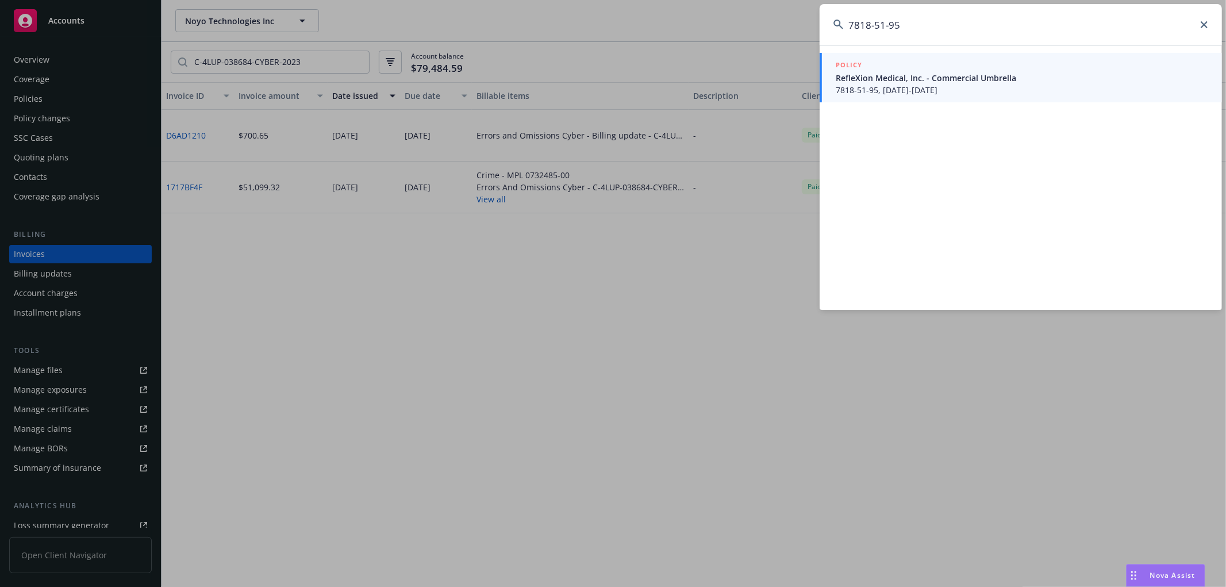
drag, startPoint x: 882, startPoint y: 79, endPoint x: 872, endPoint y: 84, distance: 10.3
click at [882, 79] on span "RefleXion Medical, Inc. - Commercial Umbrella" at bounding box center [1022, 78] width 372 height 12
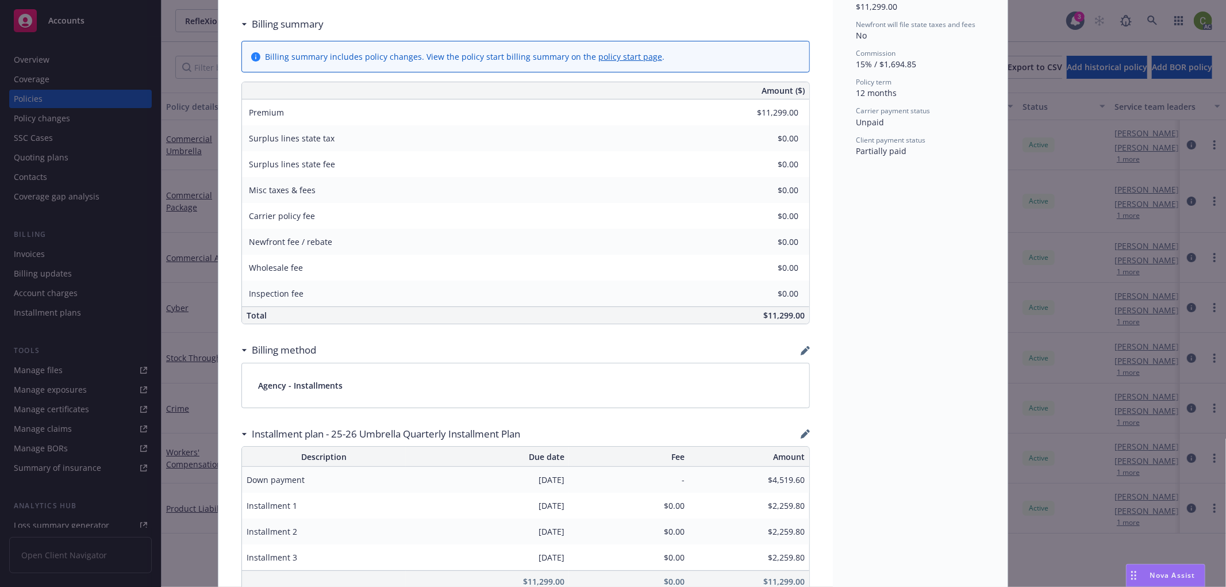
scroll to position [638, 0]
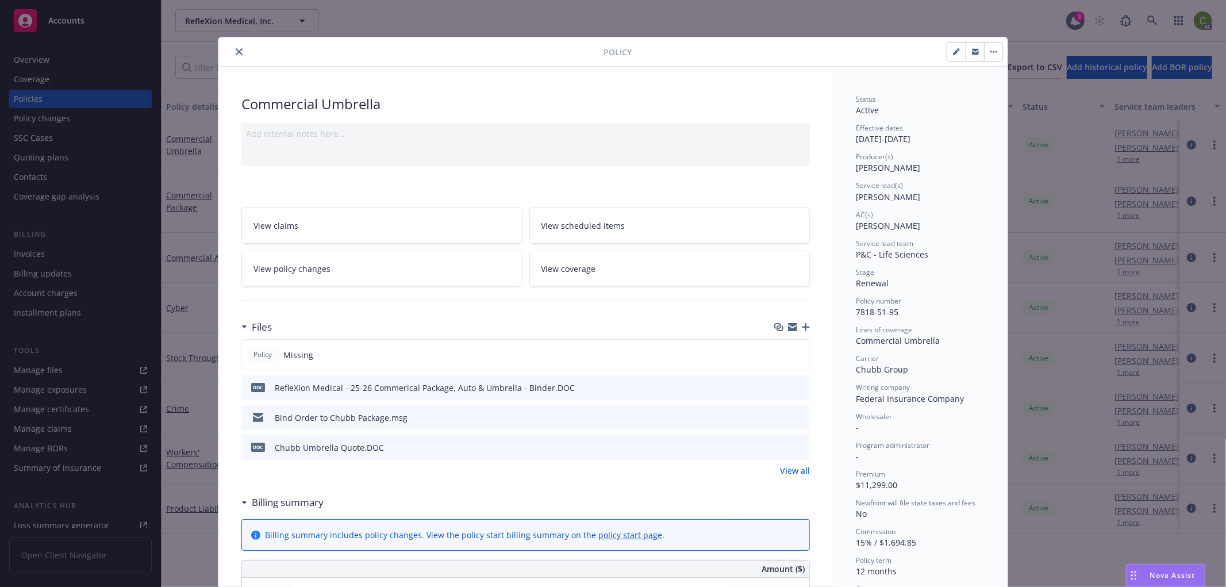
drag, startPoint x: 232, startPoint y: 49, endPoint x: 273, endPoint y: 59, distance: 42.0
click at [236, 48] on icon "close" at bounding box center [239, 51] width 7 height 7
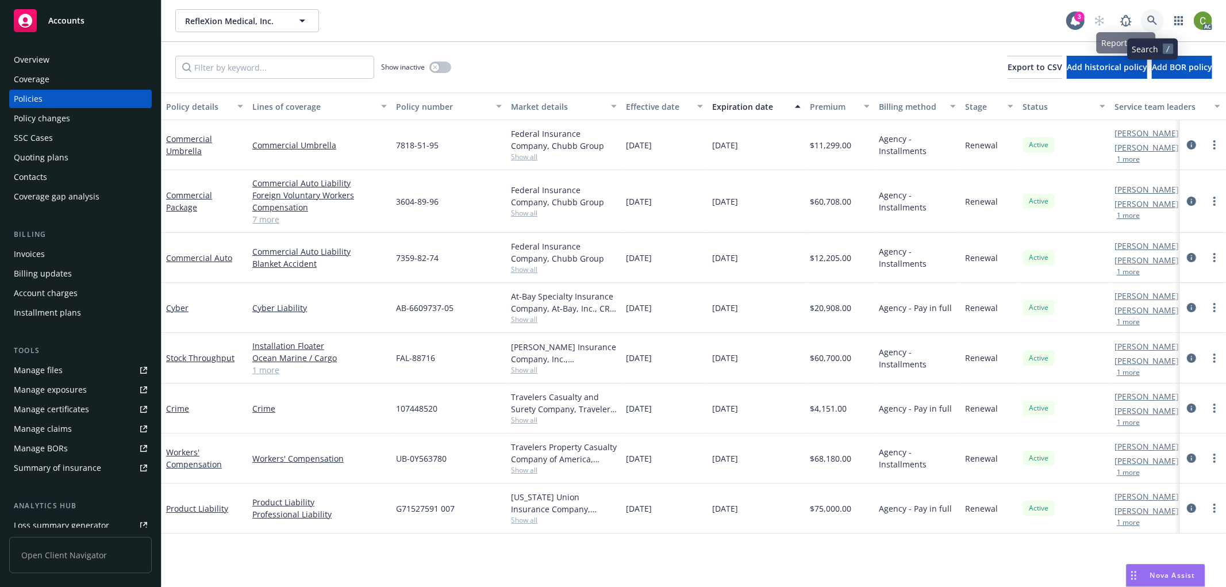
click at [1148, 20] on icon at bounding box center [1152, 21] width 10 height 10
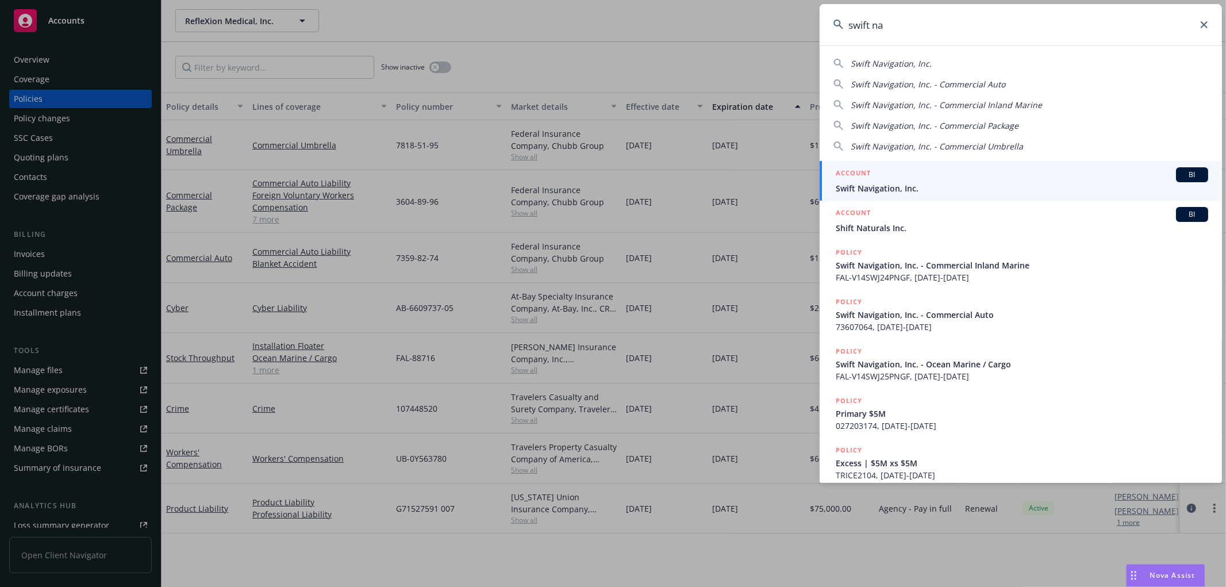
type input "swift na"
click at [892, 186] on span "Swift Navigation, Inc." at bounding box center [1022, 188] width 372 height 12
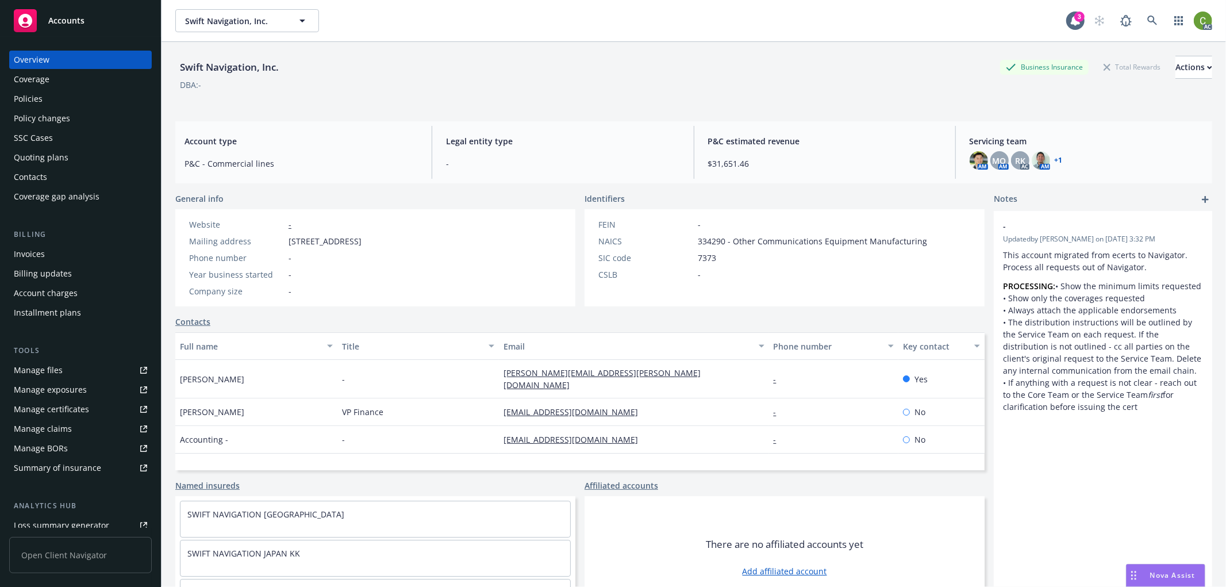
click at [64, 253] on div "Invoices" at bounding box center [80, 254] width 133 height 18
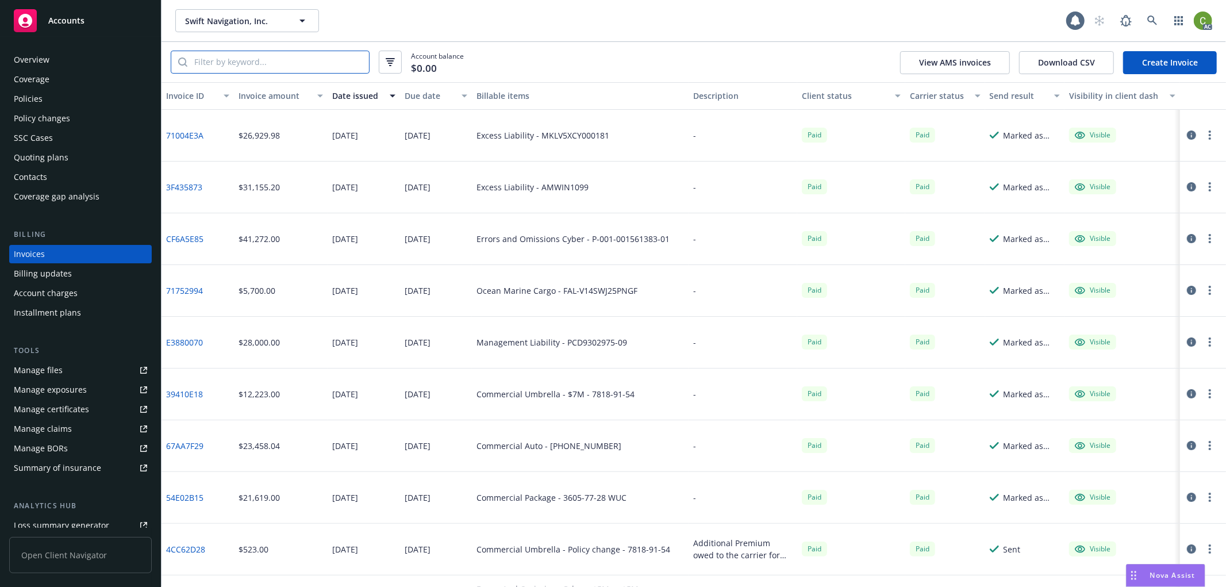
click at [299, 62] on input "search" at bounding box center [278, 62] width 182 height 22
click at [181, 236] on link "CF6A5E85" at bounding box center [184, 239] width 37 height 12
click at [1152, 22] on icon at bounding box center [1152, 21] width 10 height 10
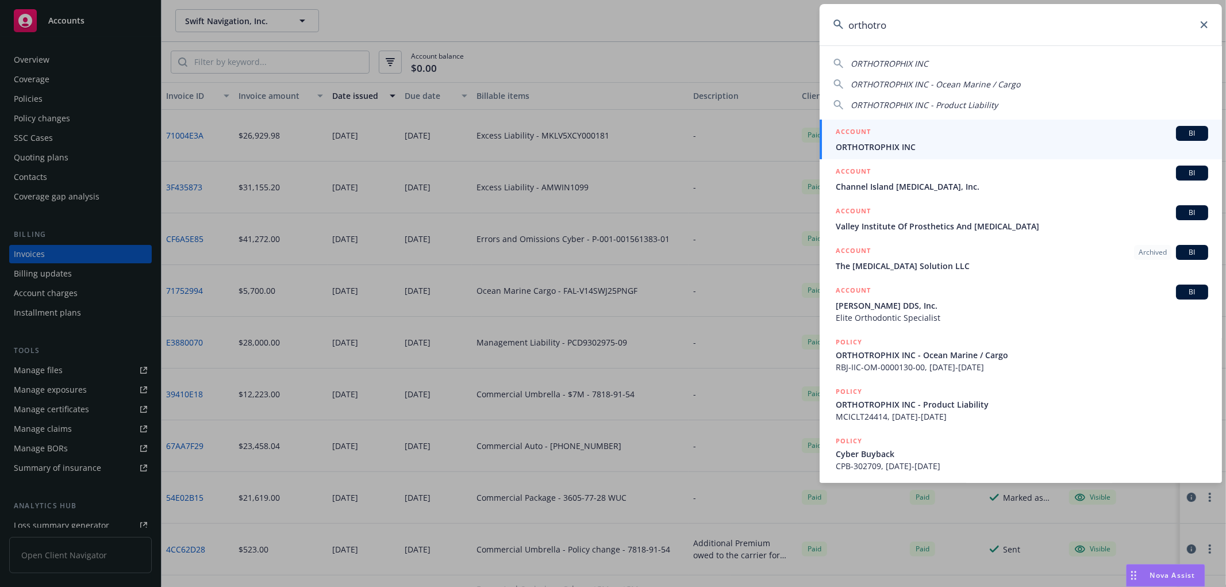
type input "orthotro"
click at [938, 131] on div "ACCOUNT BI" at bounding box center [1022, 133] width 372 height 15
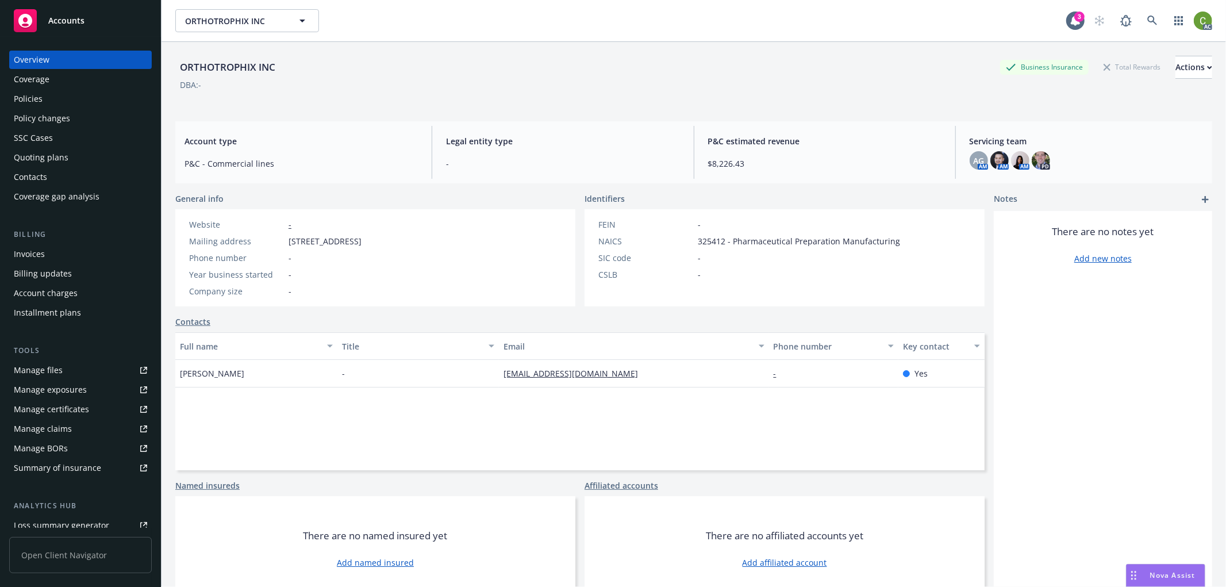
click at [70, 253] on div "Invoices" at bounding box center [80, 254] width 133 height 18
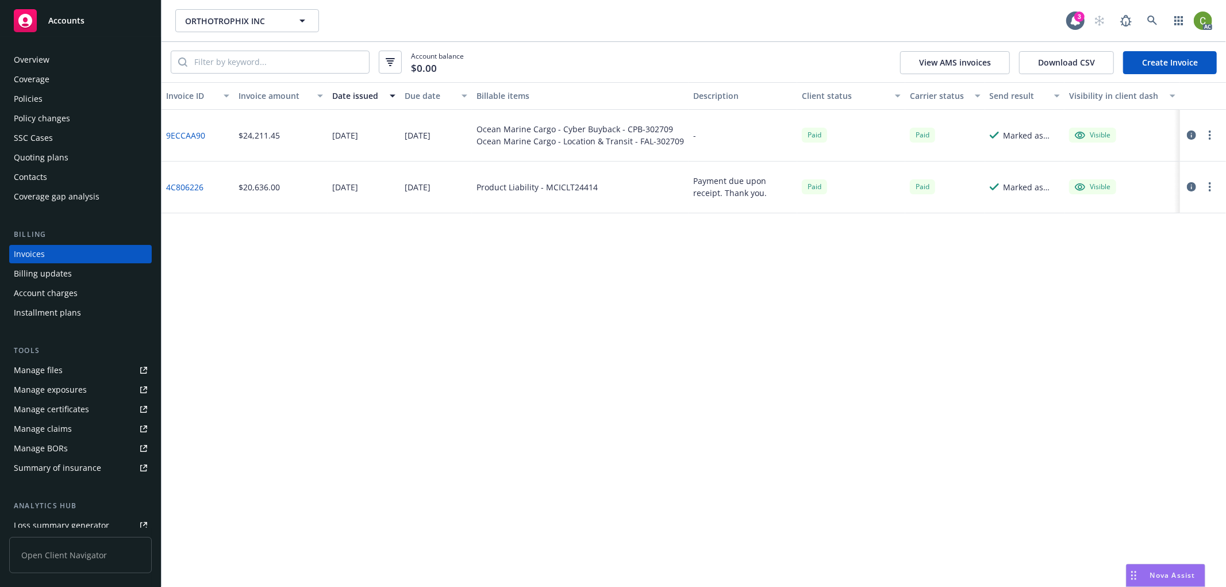
click at [188, 186] on link "4C806226" at bounding box center [184, 187] width 37 height 12
click at [1150, 24] on icon at bounding box center [1152, 21] width 10 height 10
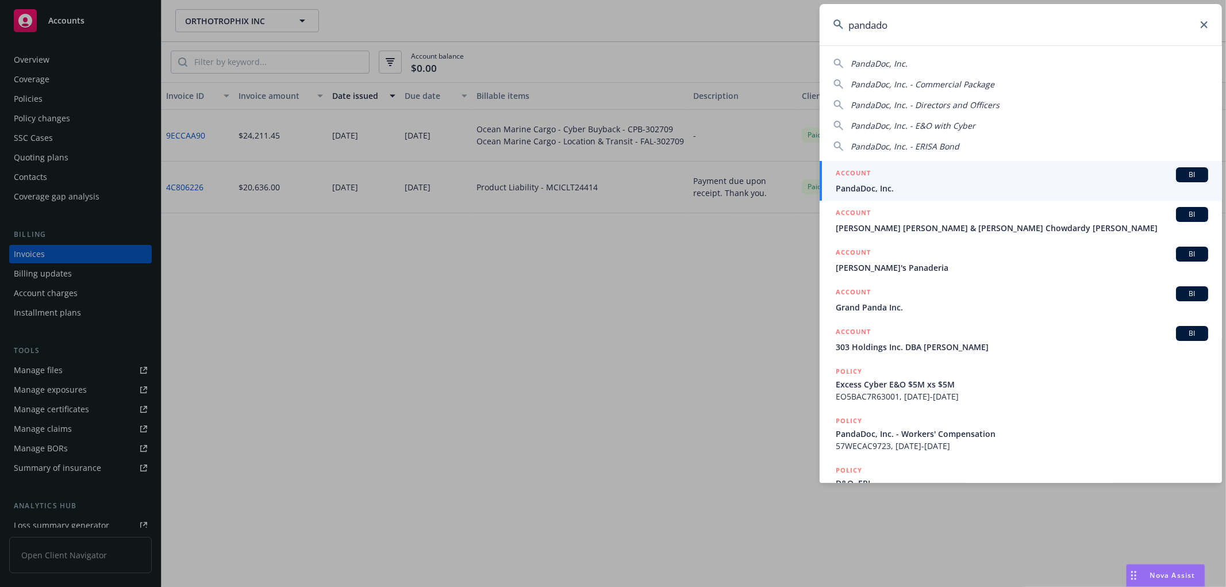
type input "pandado"
click at [886, 185] on span "PandaDoc, Inc." at bounding box center [1022, 188] width 372 height 12
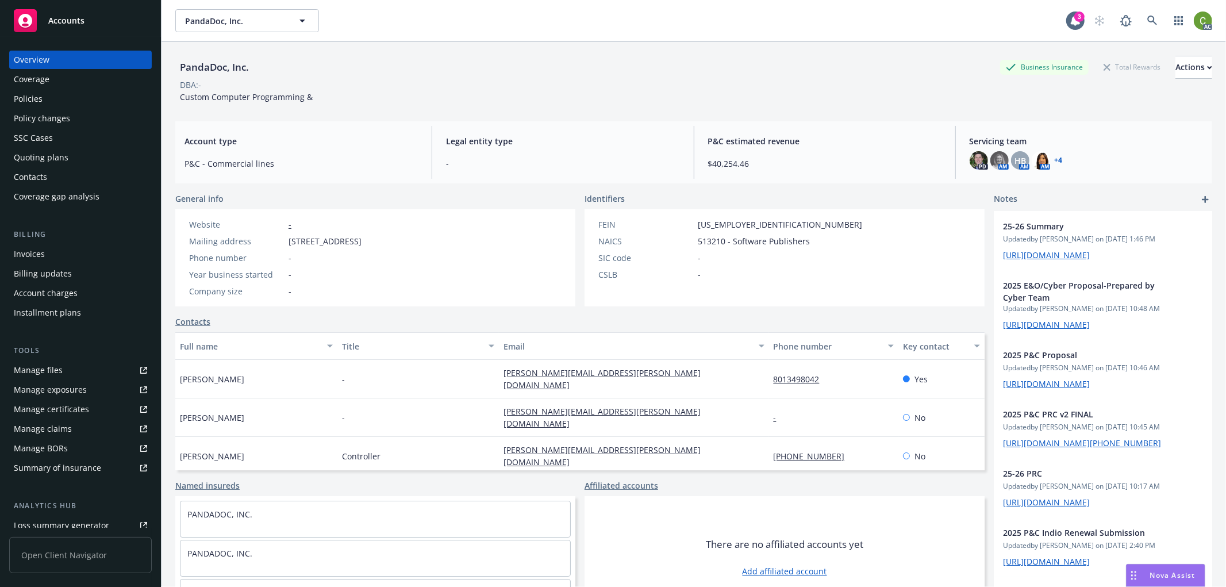
click at [78, 251] on div "Invoices" at bounding box center [80, 254] width 133 height 18
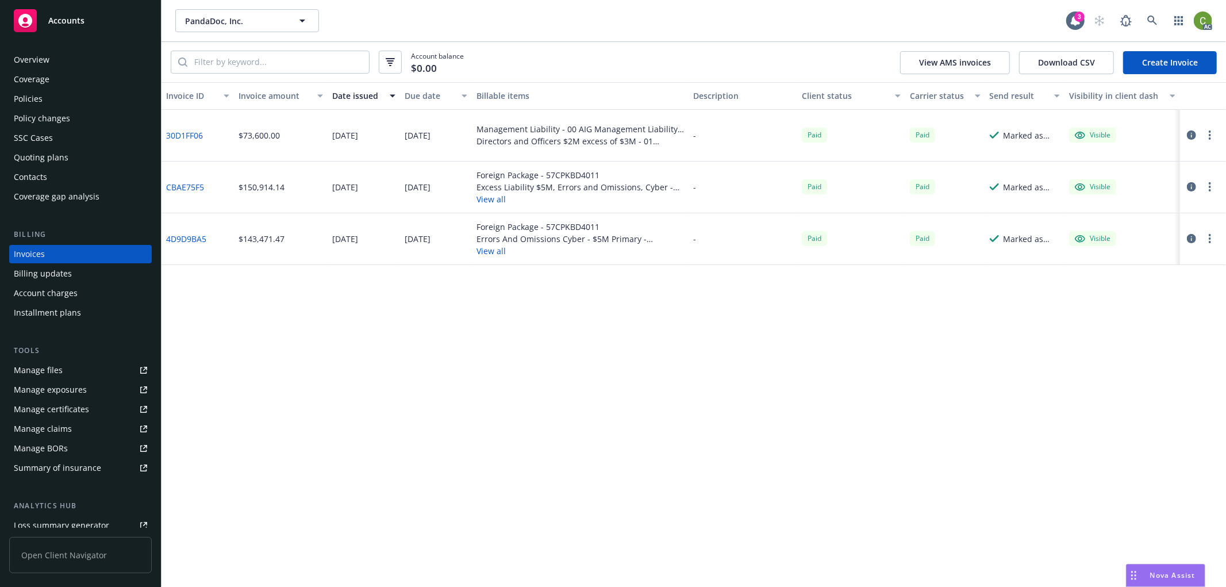
click at [194, 186] on link "CBAE75F5" at bounding box center [185, 187] width 38 height 12
drag, startPoint x: 1196, startPoint y: 18, endPoint x: 1194, endPoint y: 32, distance: 14.1
click at [1196, 17] on img at bounding box center [1203, 20] width 18 height 18
click at [1161, 50] on link "Log out" at bounding box center [1154, 51] width 115 height 23
